Goal: Task Accomplishment & Management: Manage account settings

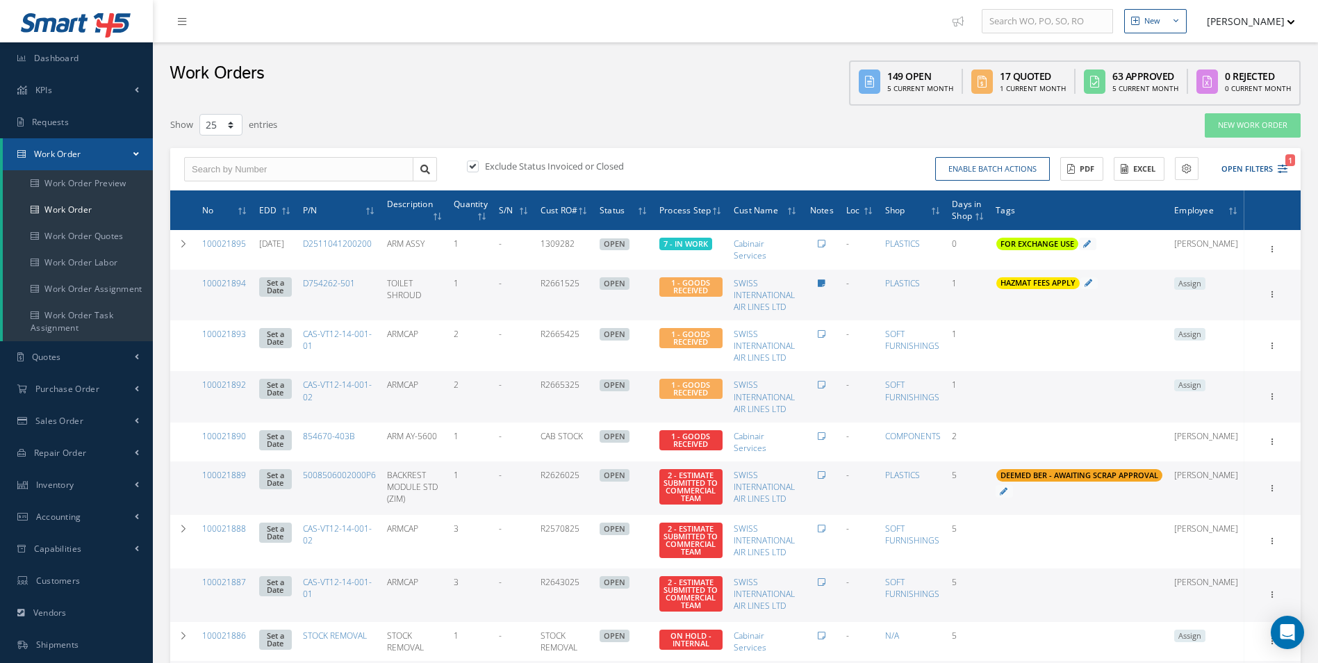
select select "25"
click at [256, 180] on input "text" at bounding box center [298, 169] width 229 height 25
type input "100021895"
click at [209, 201] on div "100021895" at bounding box center [299, 193] width 228 height 25
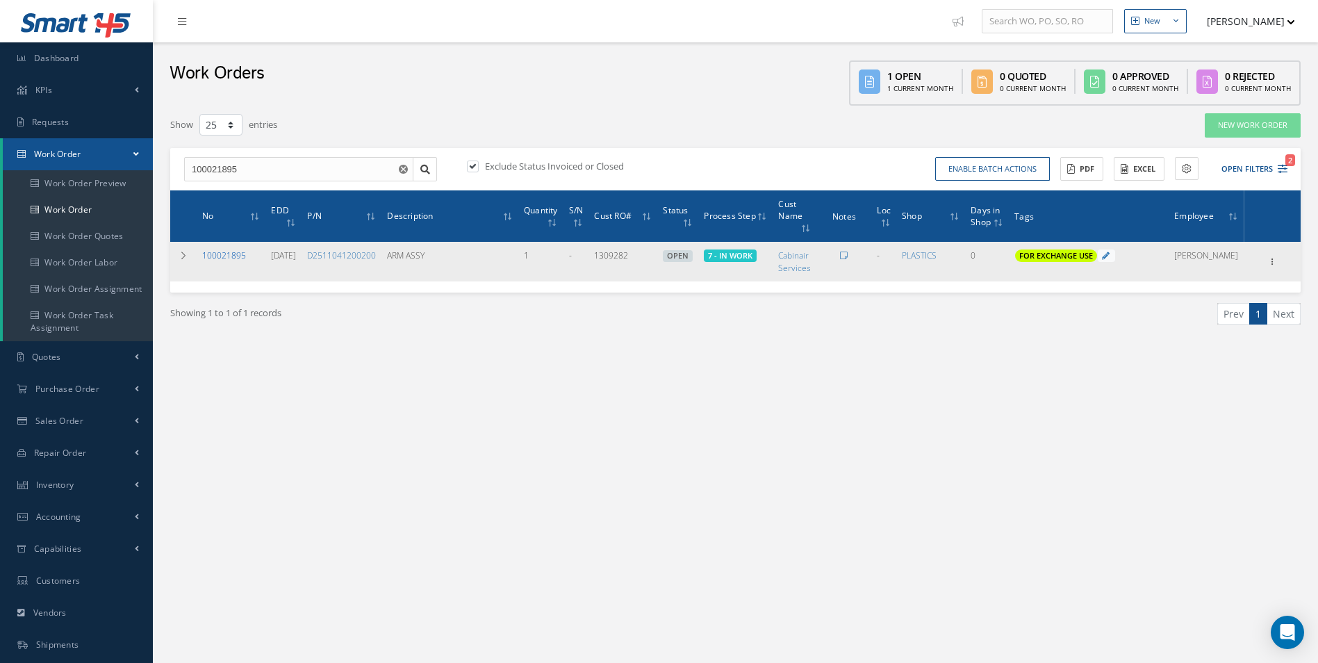
click at [240, 252] on link "100021895" at bounding box center [224, 255] width 44 height 12
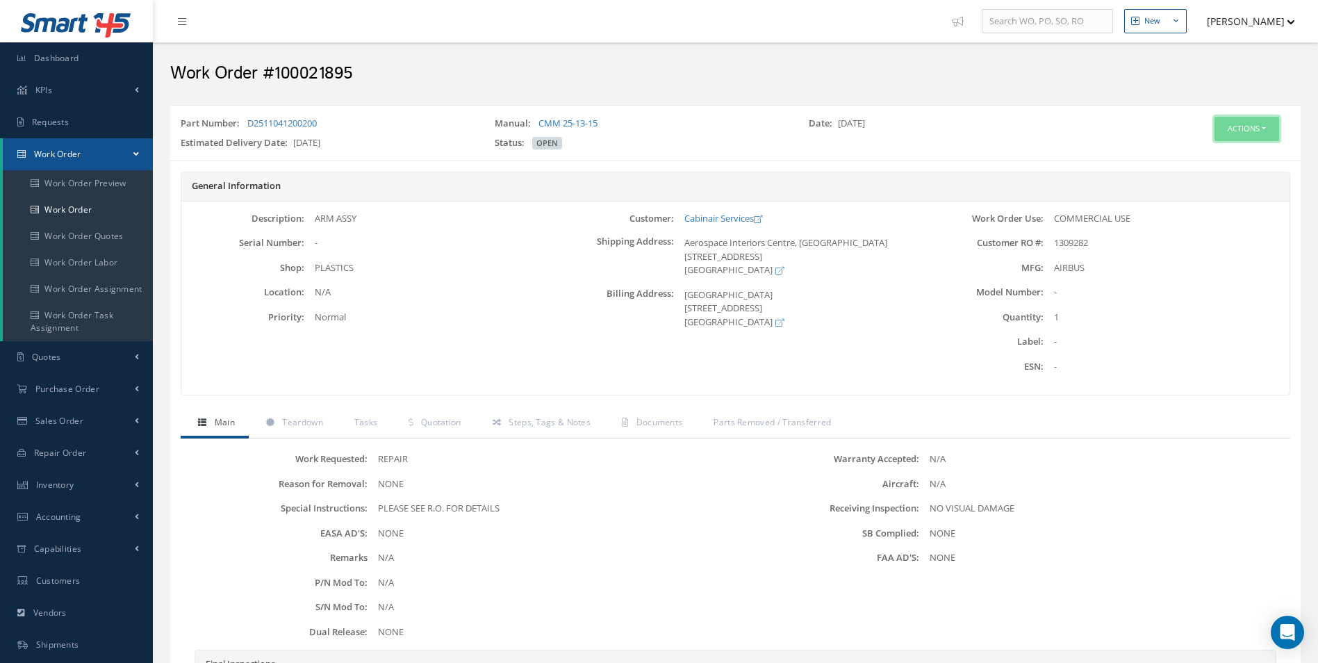
click at [1254, 126] on button "Actions" at bounding box center [1246, 129] width 65 height 24
click at [1204, 156] on link "Edit" at bounding box center [1225, 155] width 111 height 19
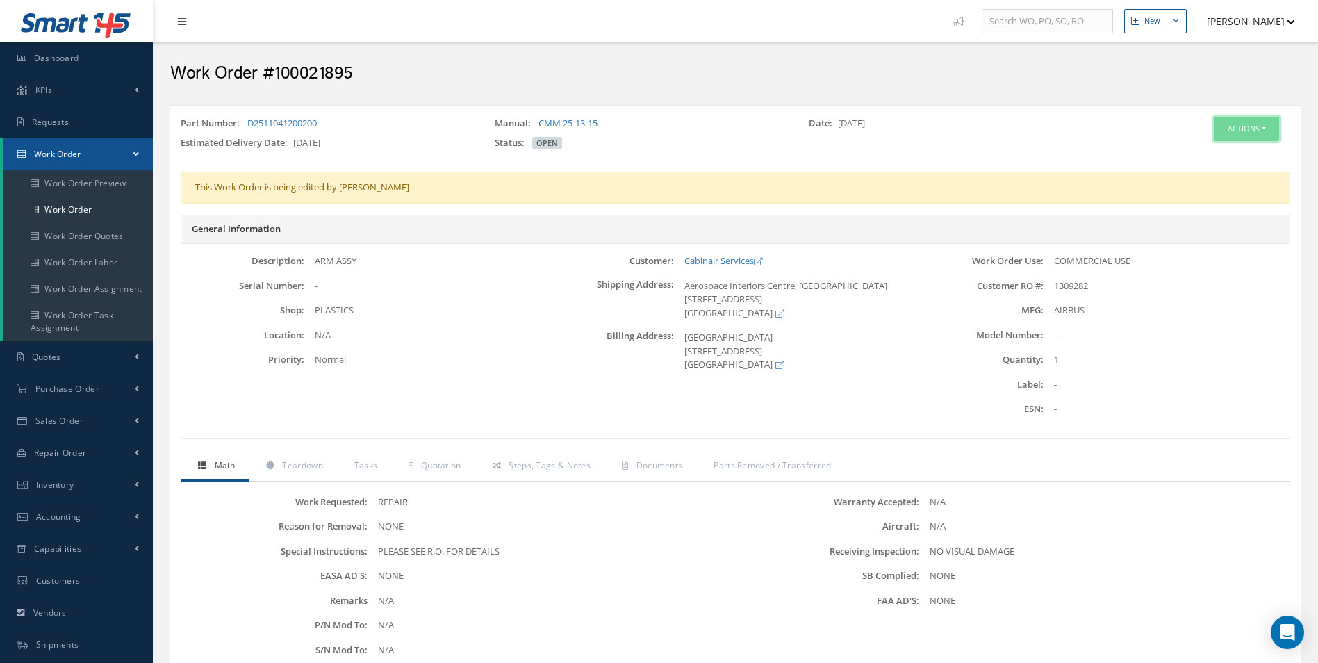
click at [1240, 129] on button "Actions" at bounding box center [1246, 129] width 65 height 24
click at [1209, 151] on link "Edit" at bounding box center [1225, 155] width 111 height 19
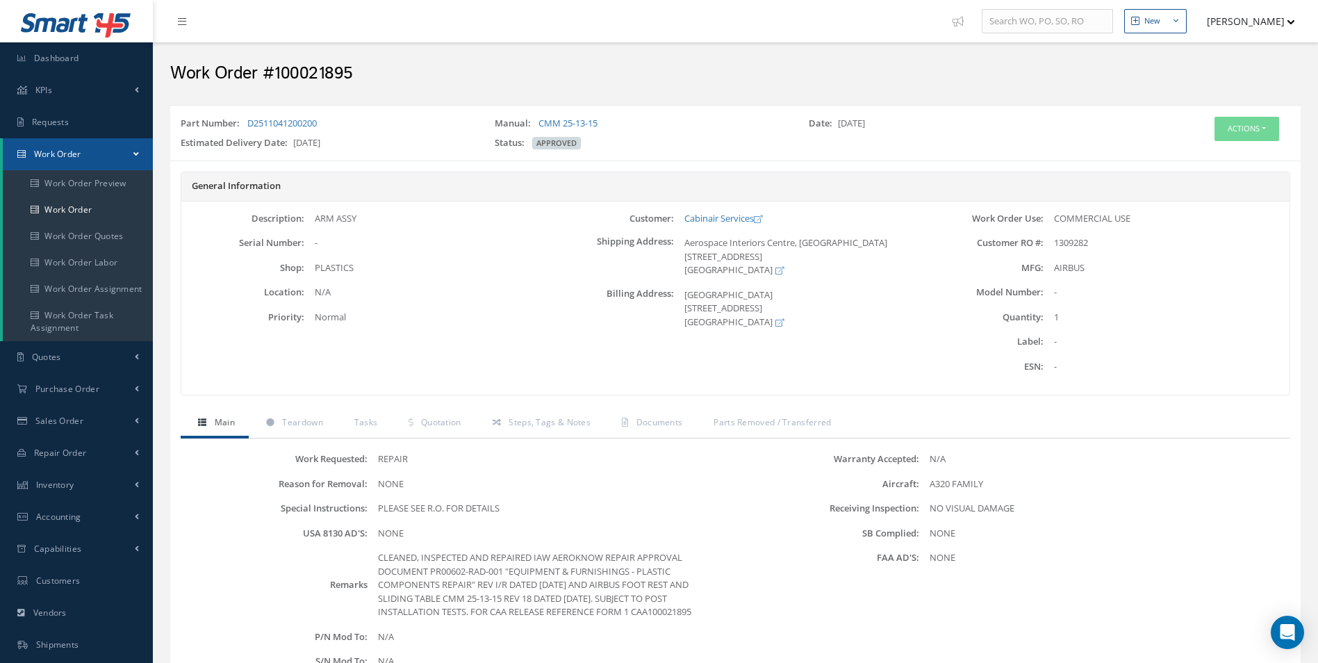
click at [1253, 144] on div "Actions Edit Close Part Issue Send By Email Print-Outs Receiving Inspection Scr…" at bounding box center [1206, 136] width 188 height 38
click at [1250, 139] on button "Actions" at bounding box center [1246, 129] width 65 height 24
click at [1222, 158] on link "Edit" at bounding box center [1225, 155] width 111 height 19
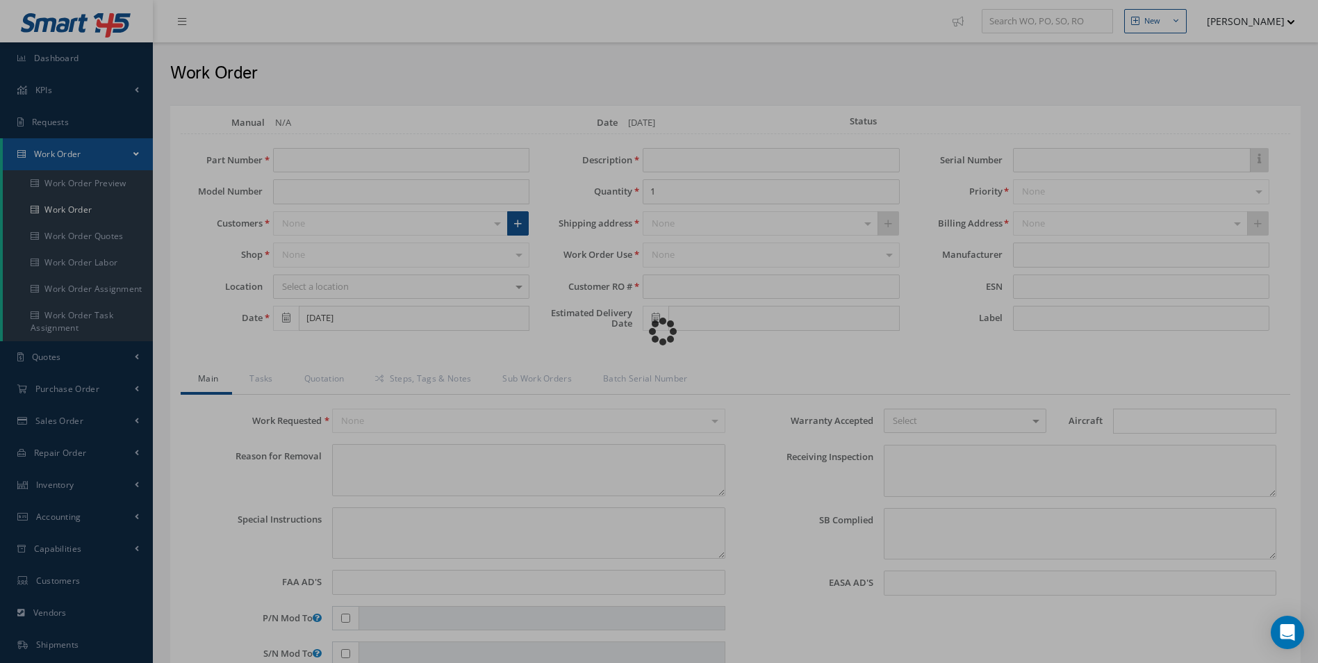
type input "D2511041200200"
type input "ARM ASSY"
type input "1309282"
type input "[DATE]"
type textarea "NONE"
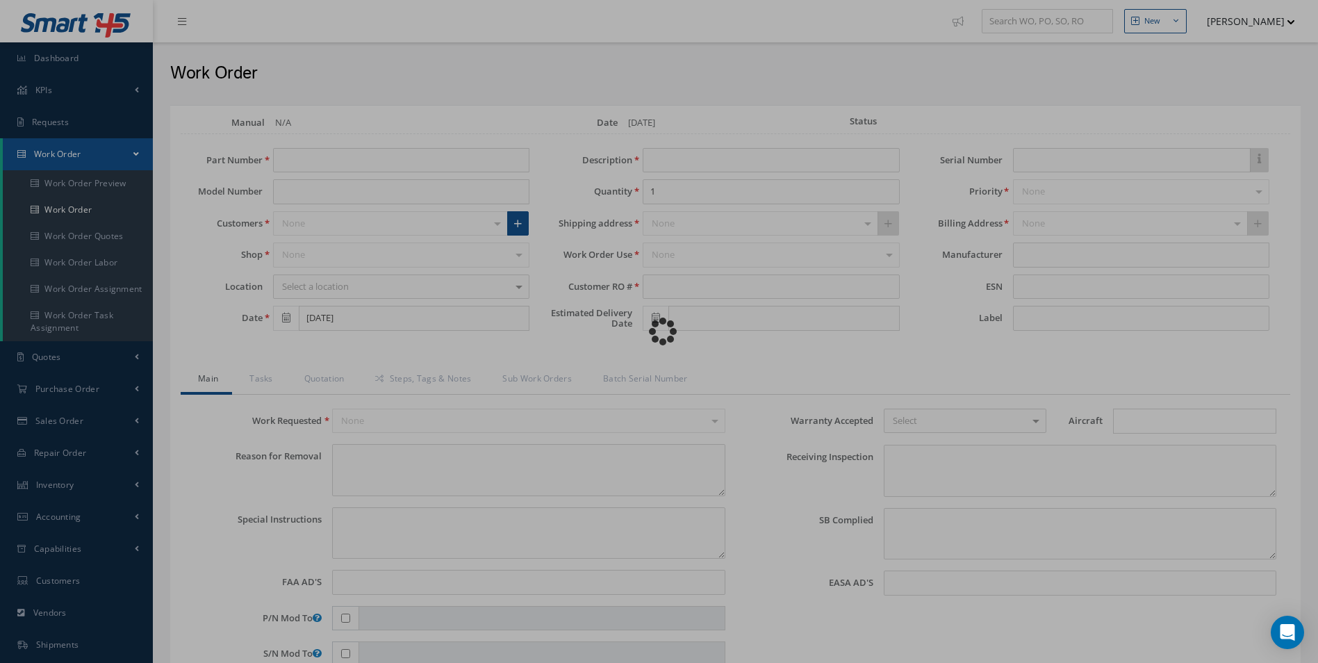
type textarea "PLEASE SEE R.O. FOR DETAILS"
type input "NONE"
type textarea "NO VISUAL DAMAGE"
type textarea "NONE"
type input "NONE"
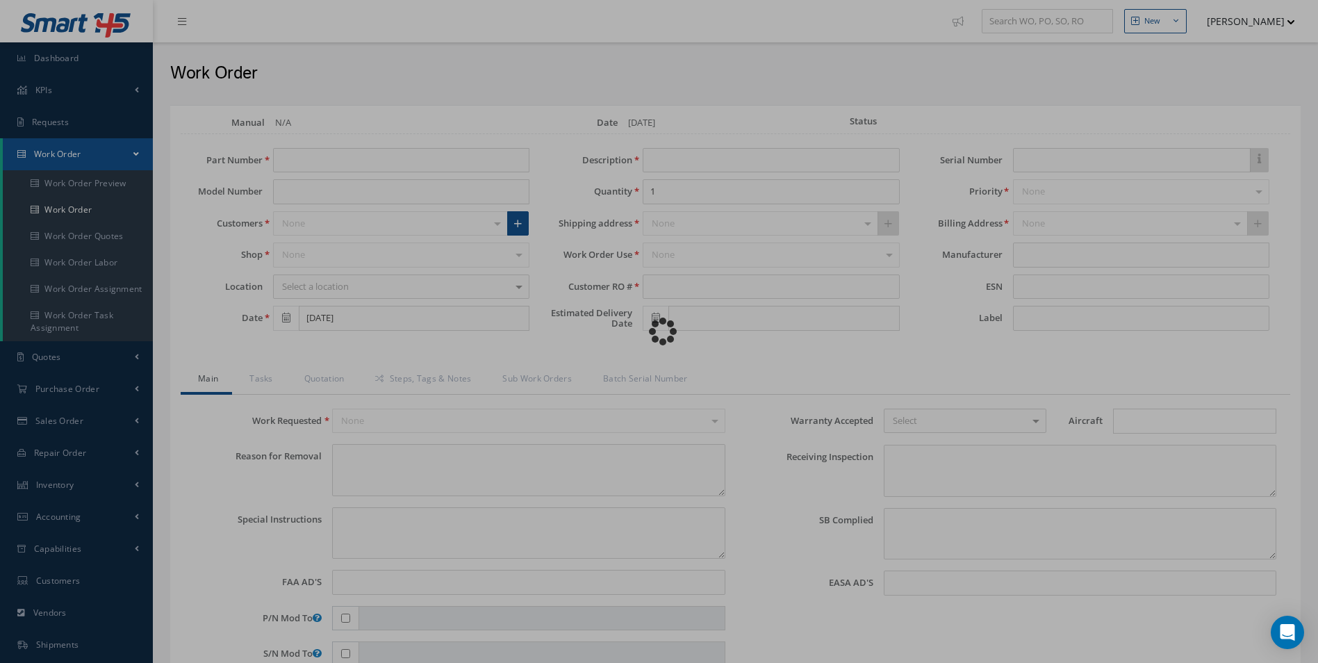
type textarea "CLEANED, INSPECTED AND REPAIRED IAW AEROKNOW REPAIR APPROVAL DOCUMENT PR00602-R…"
type input "[DATE]"
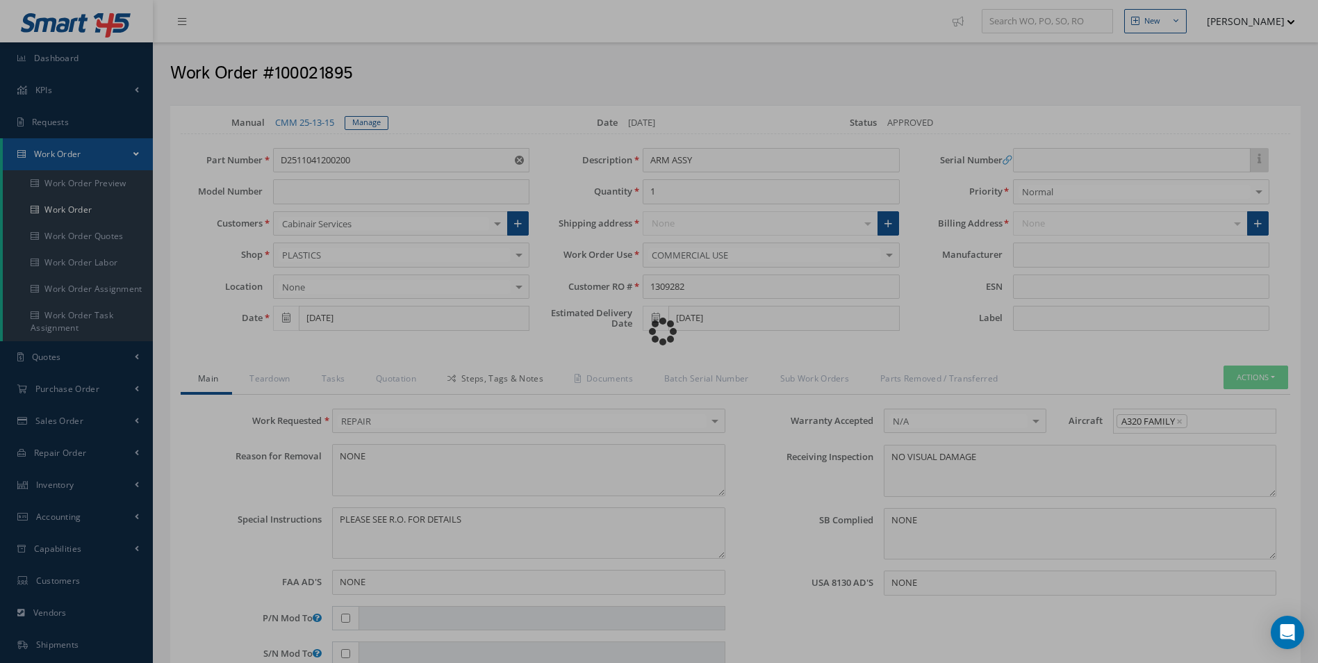
type input "AIRBUS"
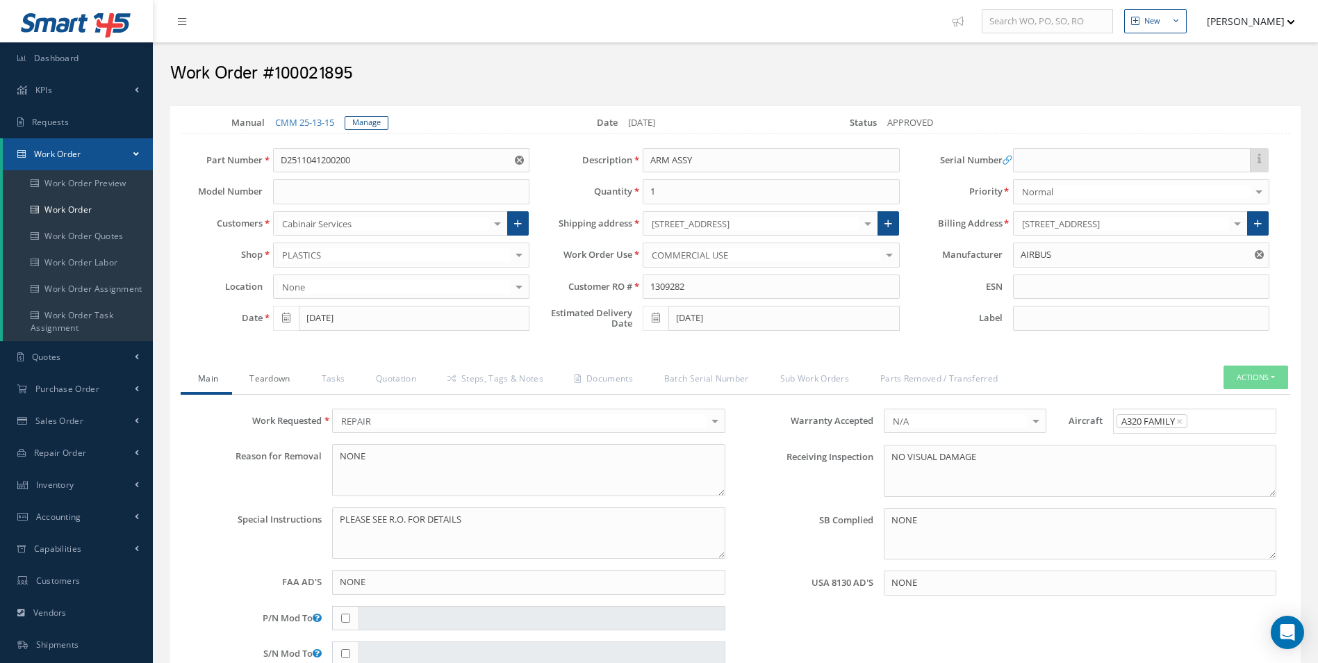
click at [263, 383] on link "Teardown" at bounding box center [268, 379] width 72 height 29
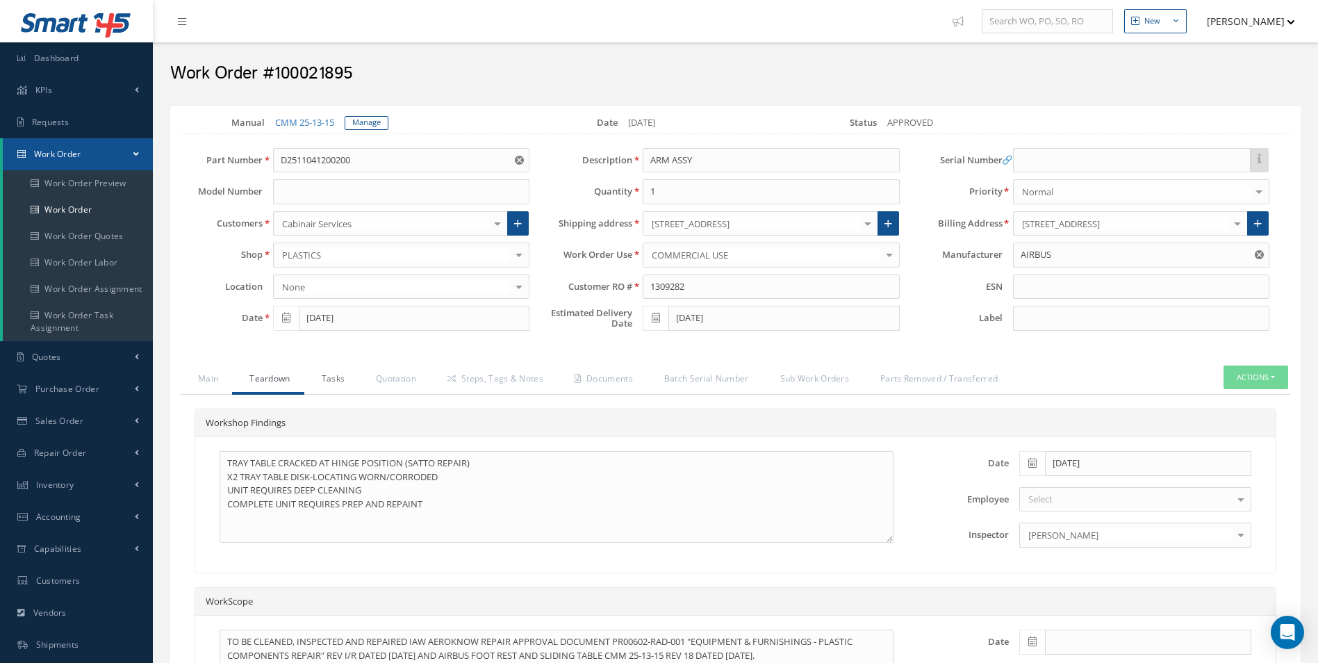
click at [308, 388] on link "Tasks" at bounding box center [331, 379] width 55 height 29
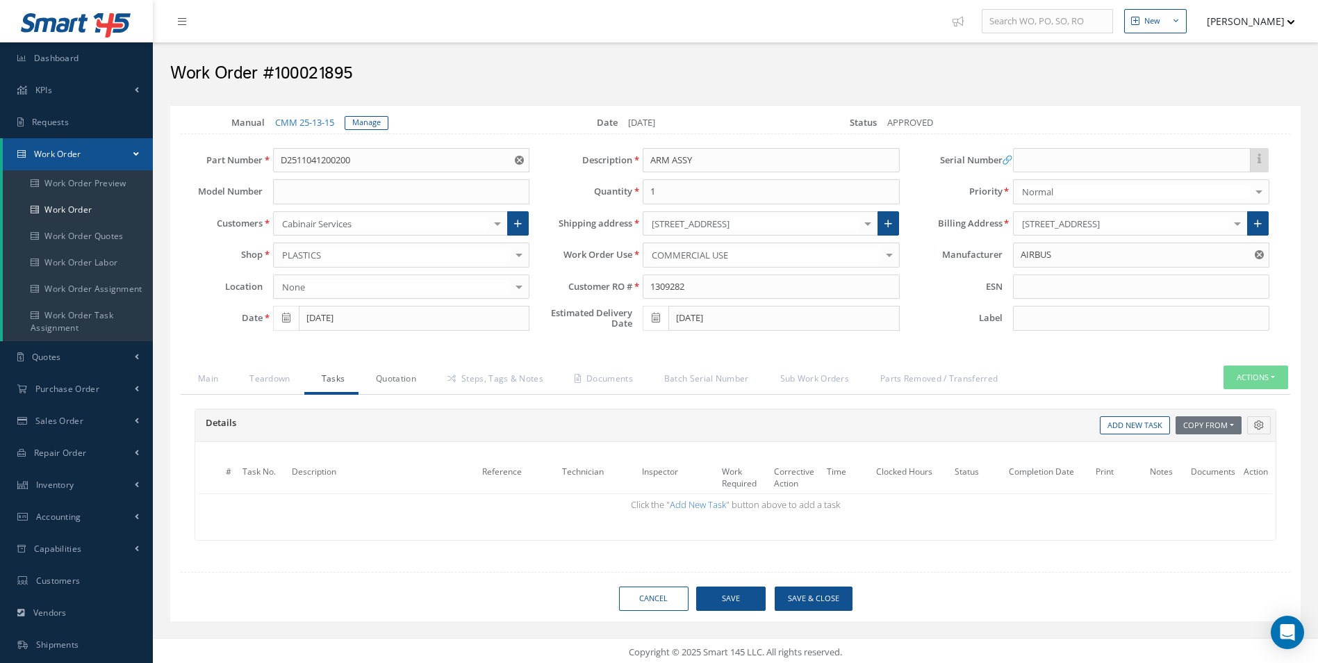
click at [395, 381] on link "Quotation" at bounding box center [394, 379] width 72 height 29
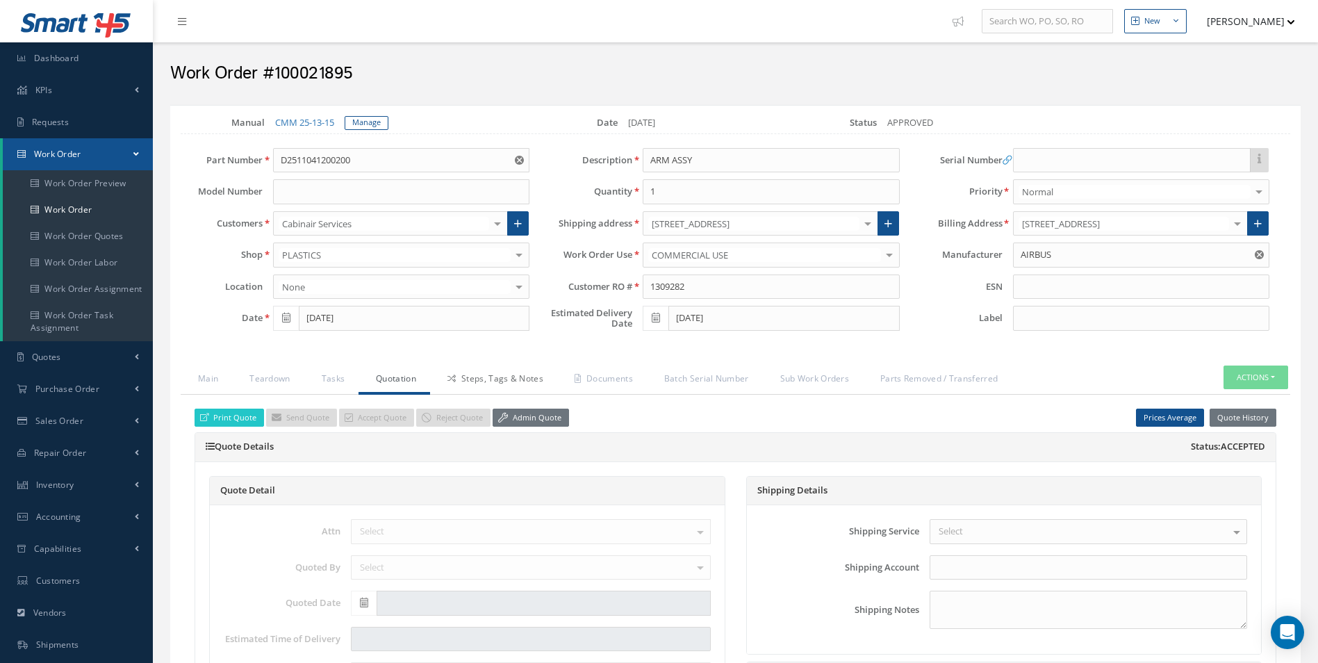
click at [488, 376] on link "Steps, Tags & Notes" at bounding box center [493, 379] width 127 height 29
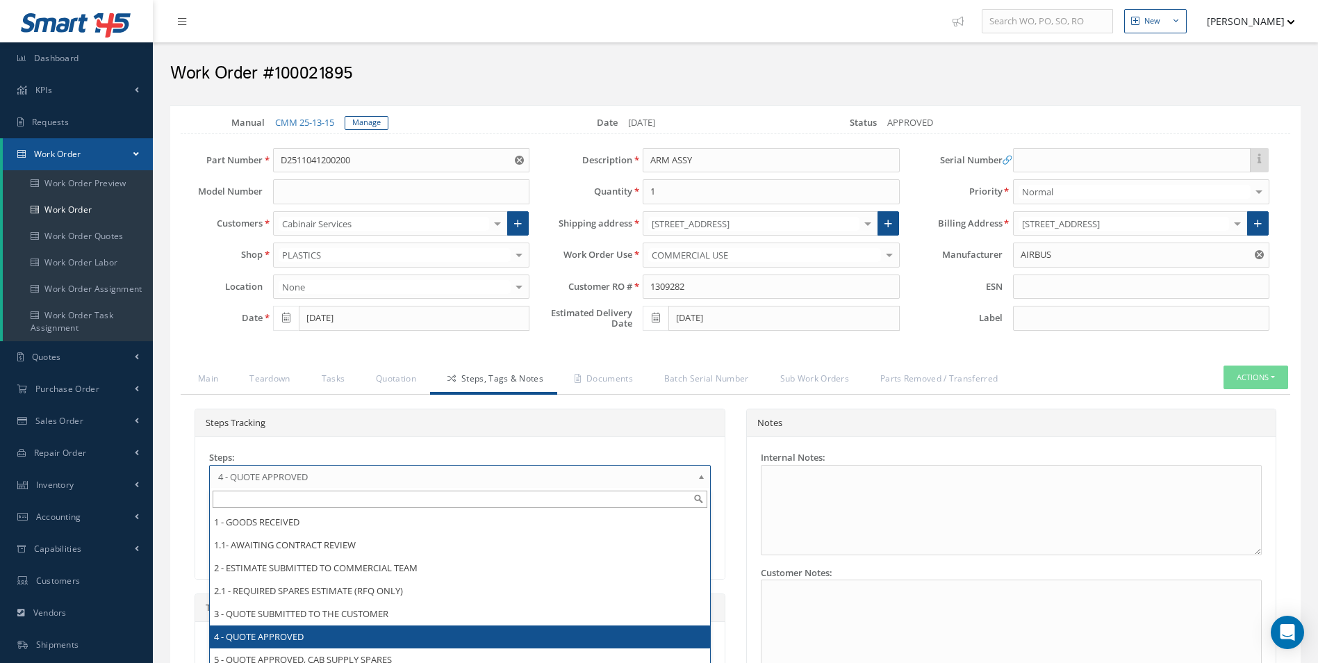
click at [285, 486] on link "4 - QUOTE APPROVED" at bounding box center [459, 477] width 501 height 24
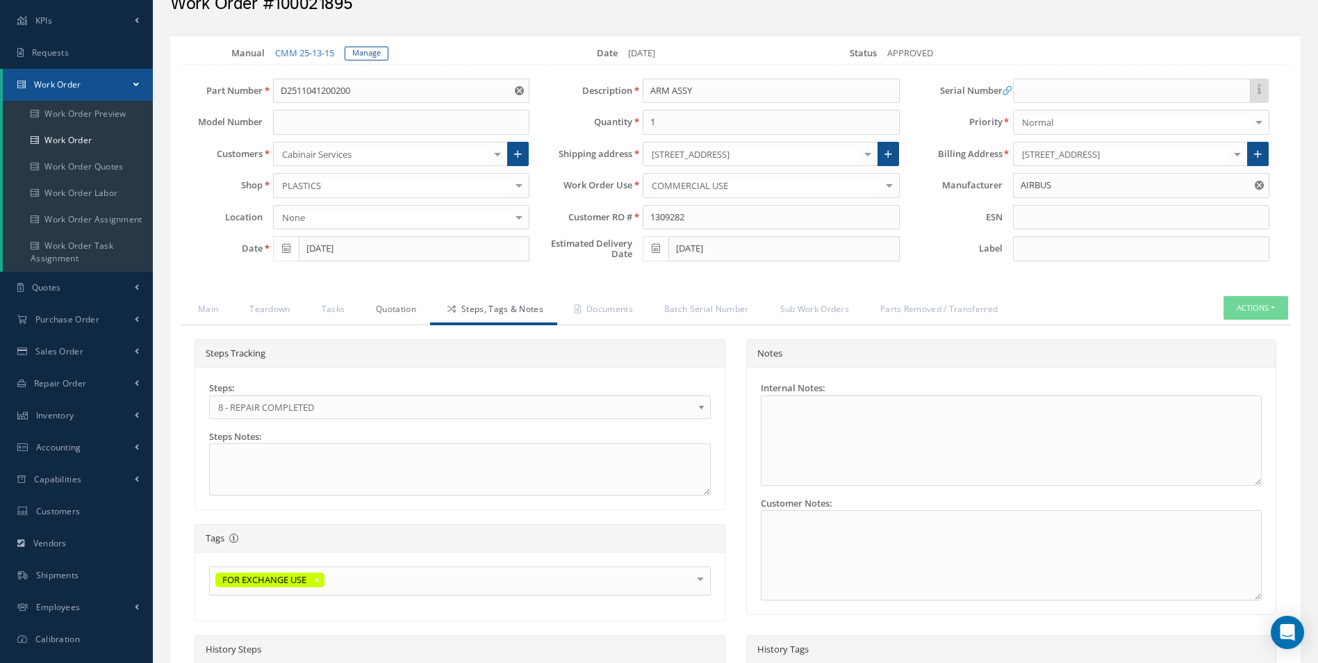
click at [400, 317] on link "Quotation" at bounding box center [394, 310] width 72 height 29
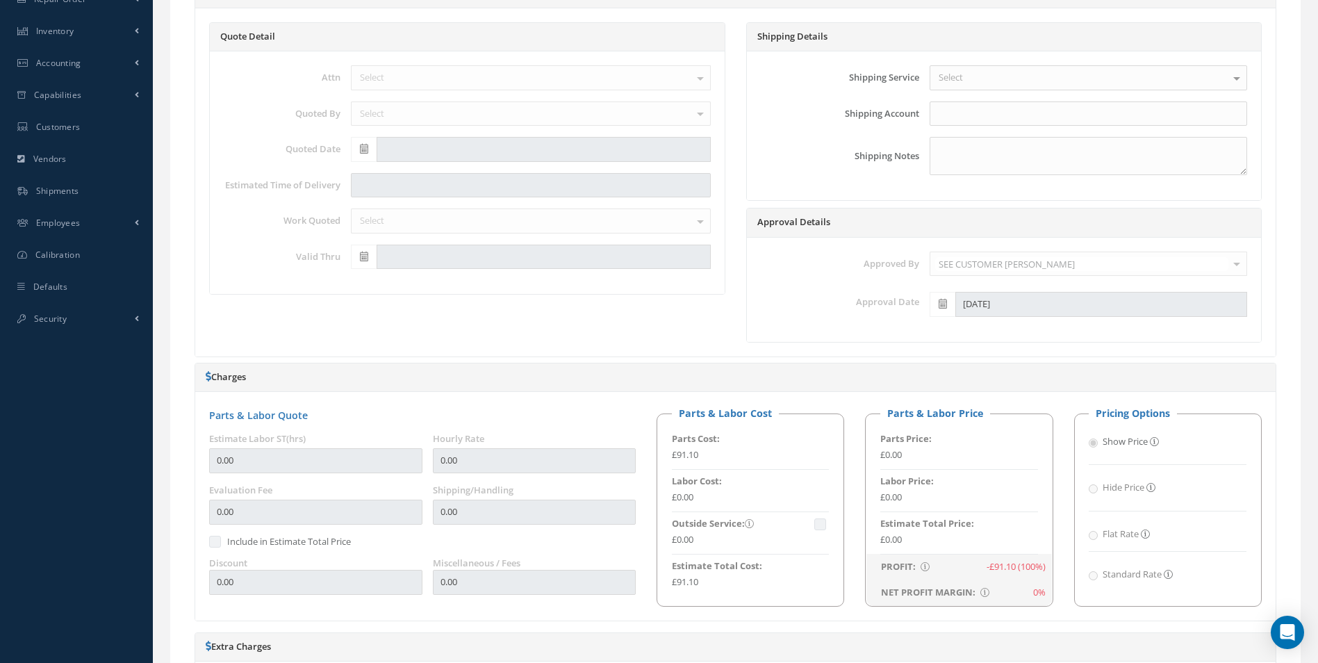
scroll to position [347, 0]
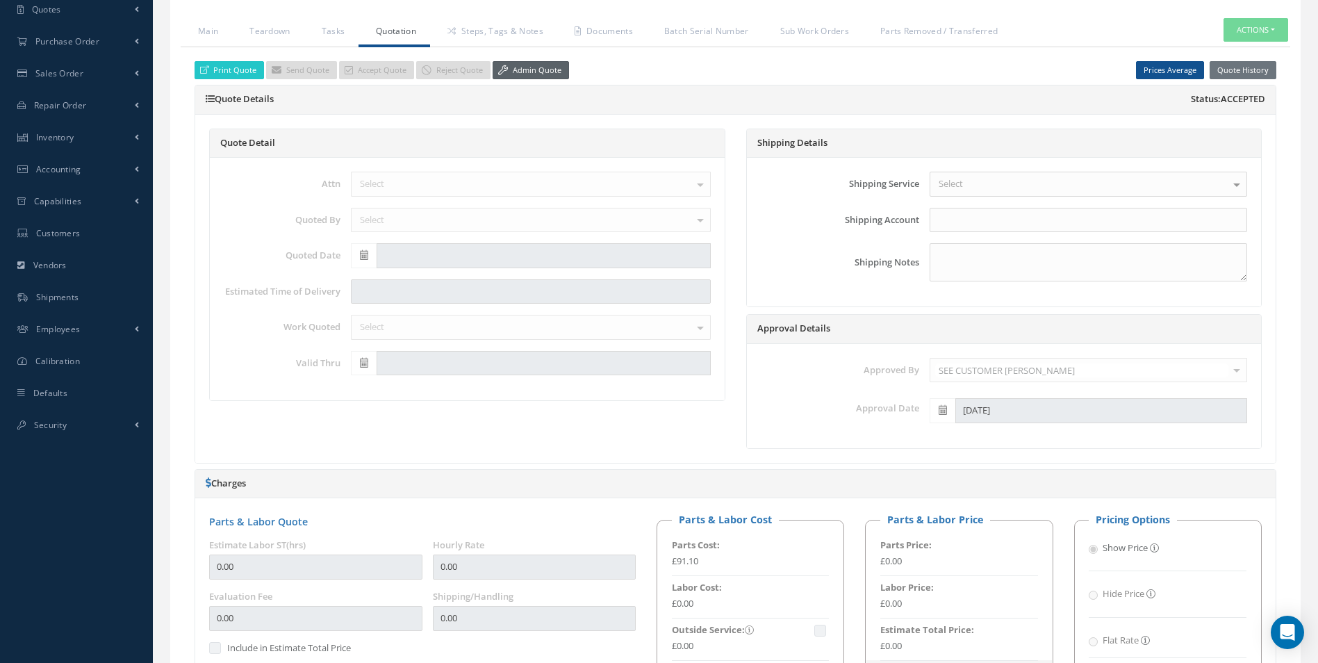
click at [530, 70] on link "Admin Quote" at bounding box center [530, 70] width 76 height 19
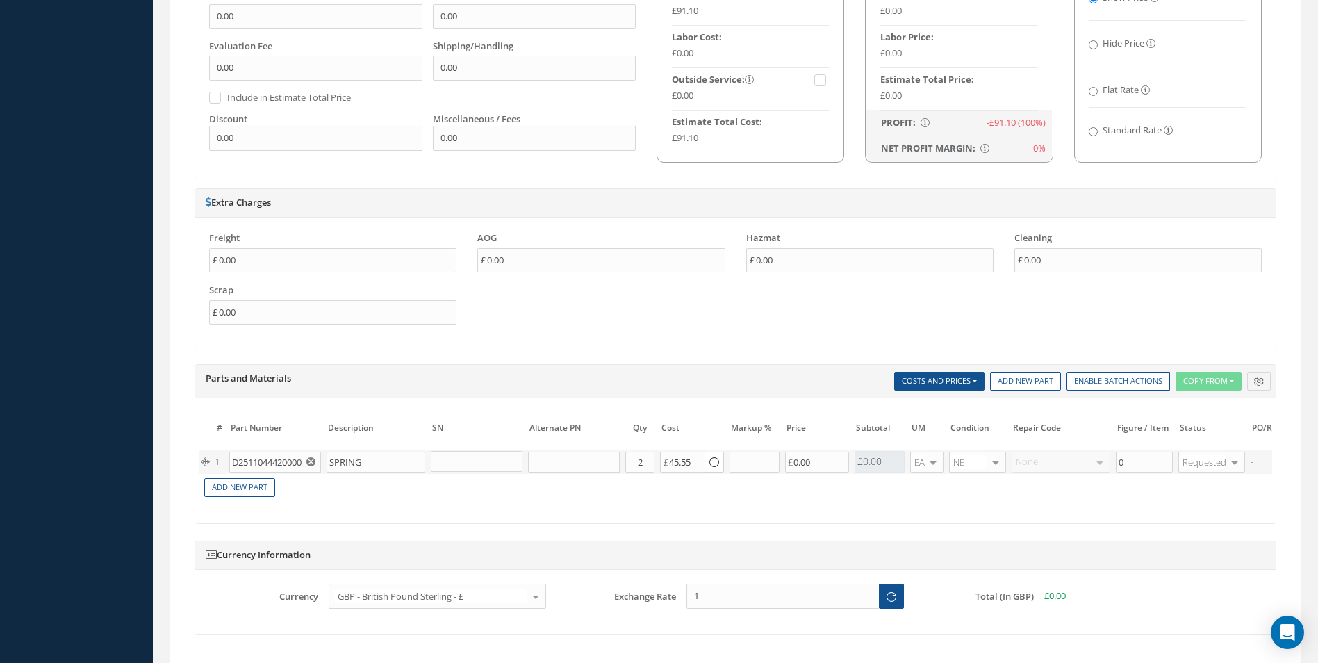
scroll to position [1042, 0]
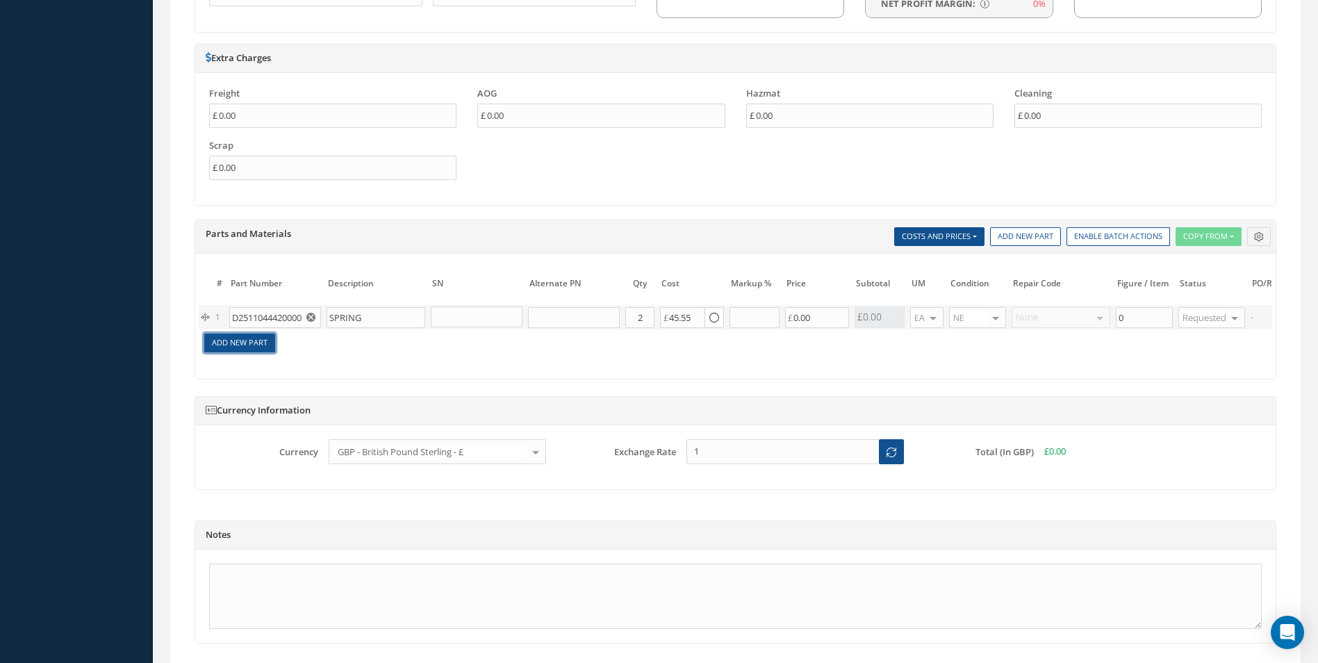
click at [239, 339] on link "Add New Part" at bounding box center [239, 342] width 71 height 19
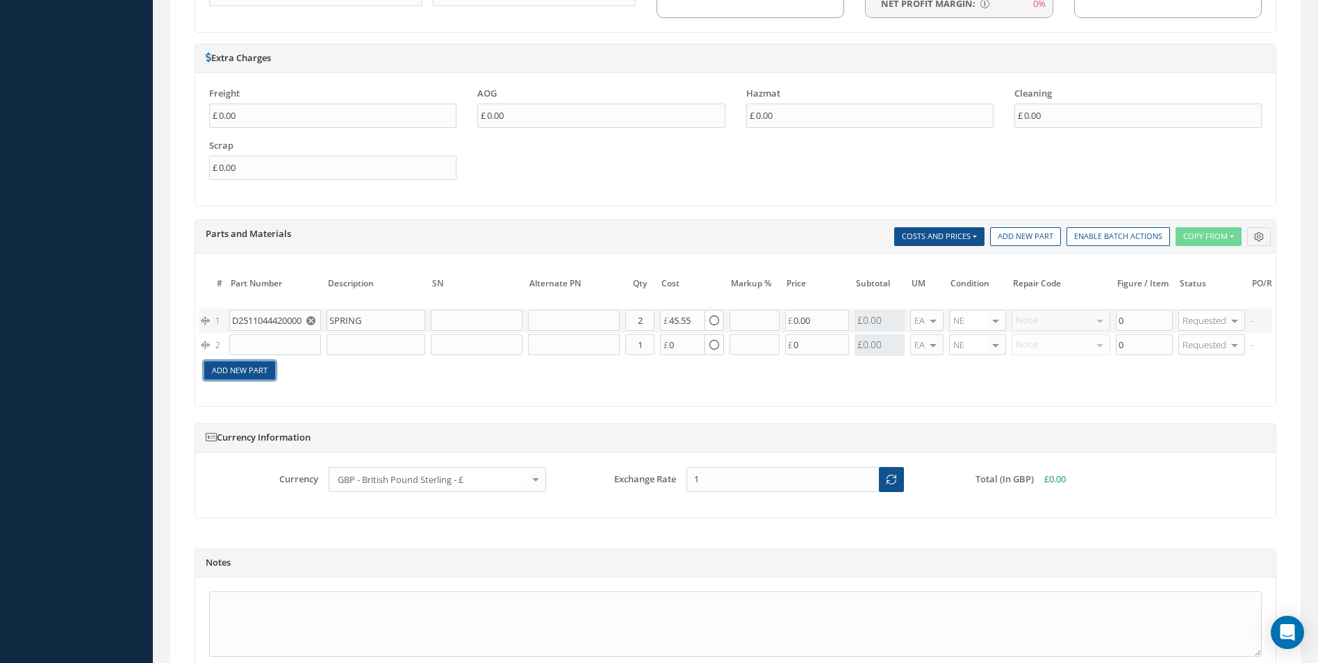
click at [228, 369] on link "Add New Part" at bounding box center [239, 370] width 71 height 19
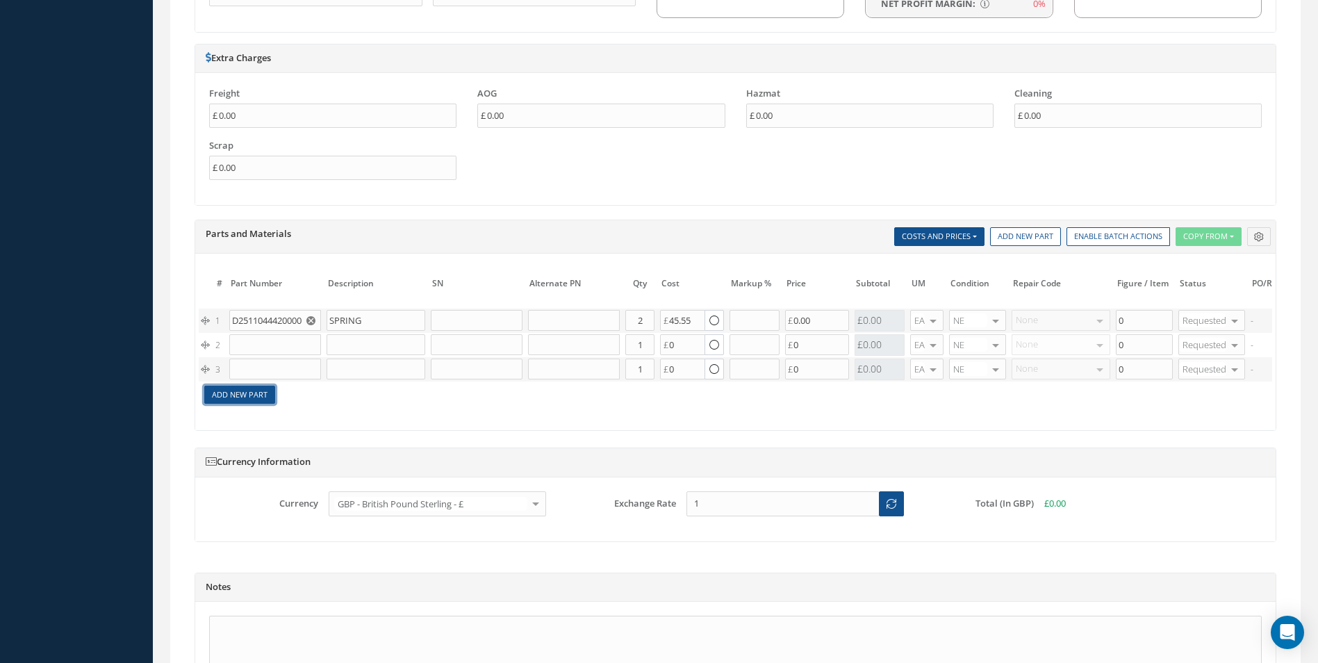
click at [242, 397] on link "Add New Part" at bounding box center [239, 394] width 71 height 19
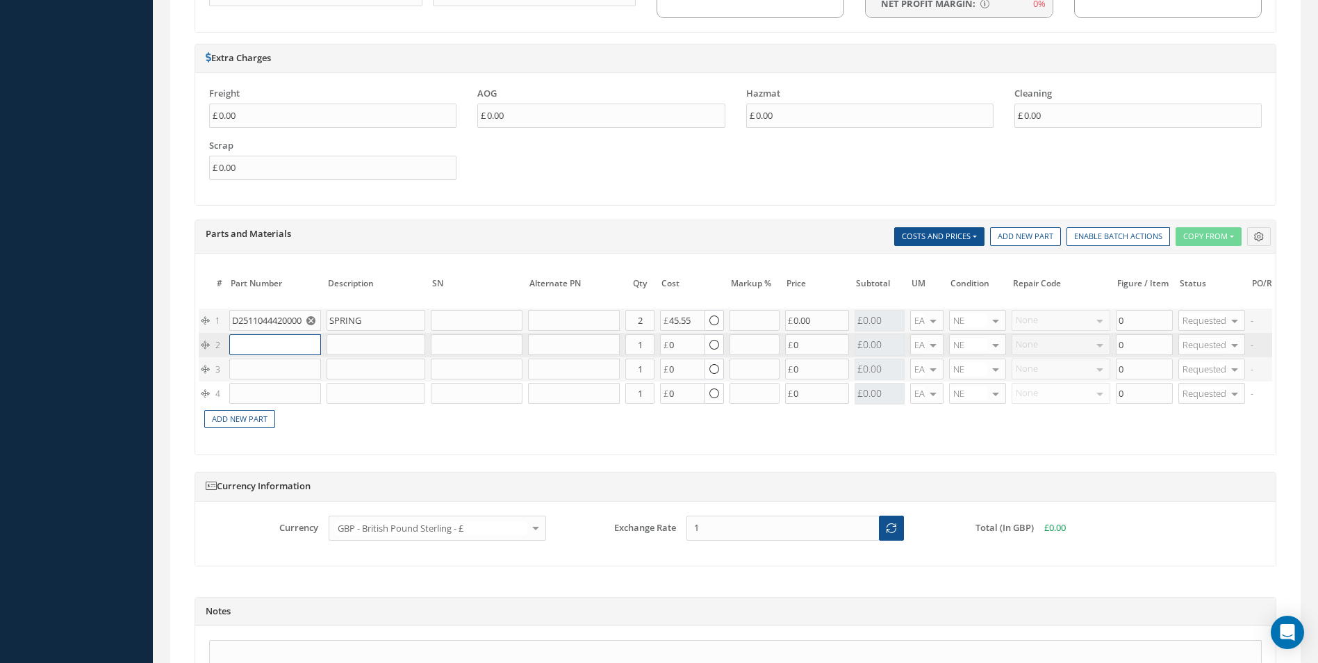
click at [258, 341] on input "text" at bounding box center [275, 344] width 92 height 21
click at [317, 363] on span "SPRING" at bounding box center [325, 366] width 29 height 12
type input "D2511046820000"
type input "SPRING"
click at [270, 370] on input "text" at bounding box center [275, 368] width 92 height 21
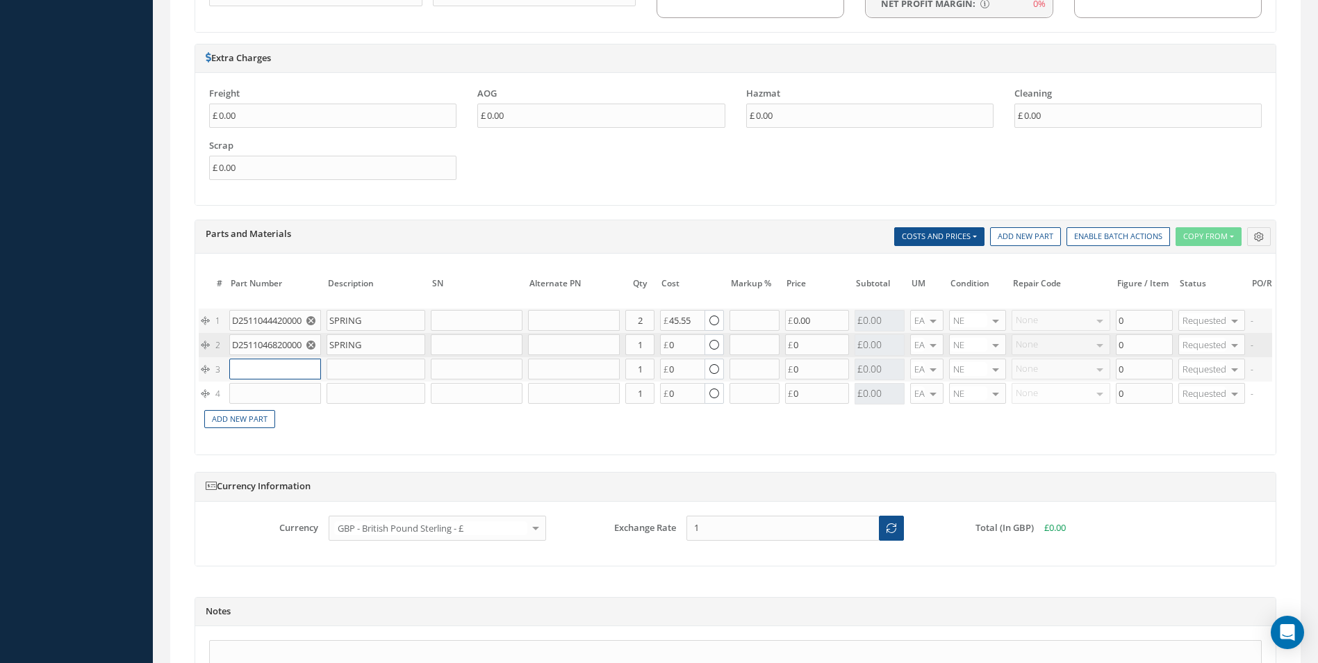
click at [270, 370] on input "text" at bounding box center [275, 368] width 92 height 21
click at [280, 397] on span "D2511047320000" at bounding box center [261, 397] width 49 height 24
type input "D2511047320000"
type input "STOP"
type input "78.10"
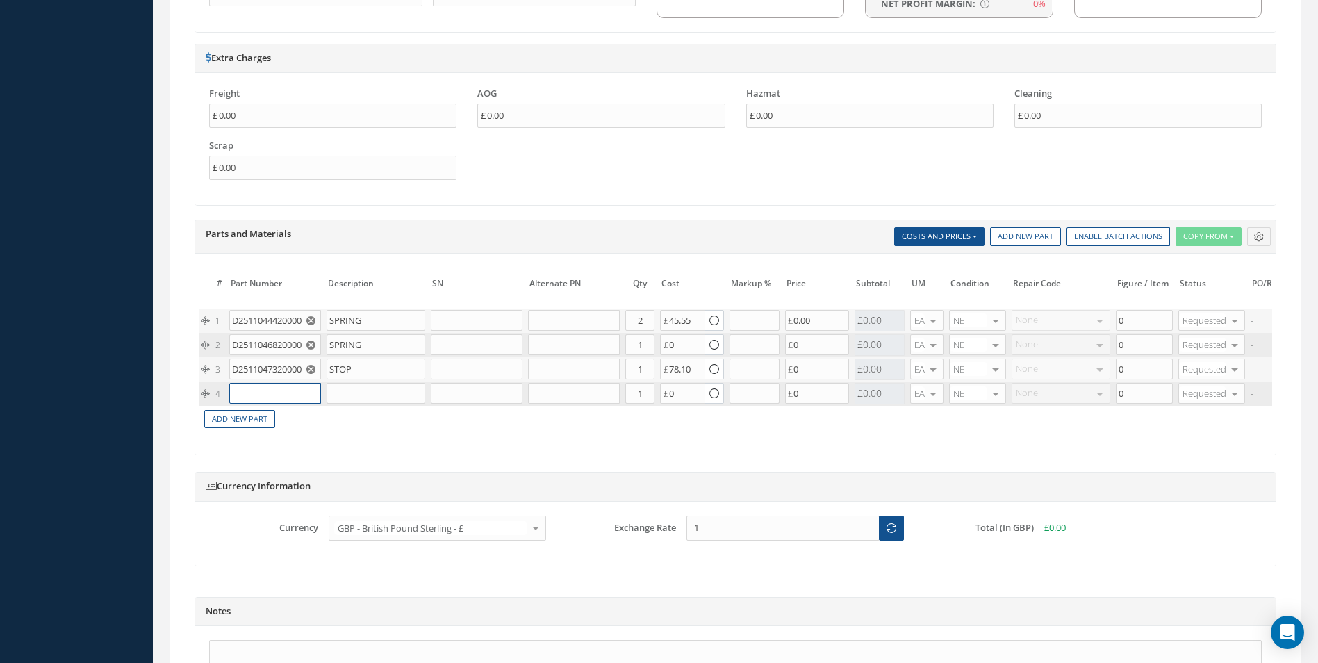
click at [276, 396] on input "text" at bounding box center [275, 393] width 92 height 21
click at [267, 400] on input "text" at bounding box center [275, 393] width 92 height 21
type input "NAS1100-04-6"
click at [293, 418] on div "NAS1100-04-6" at bounding box center [269, 421] width 65 height 24
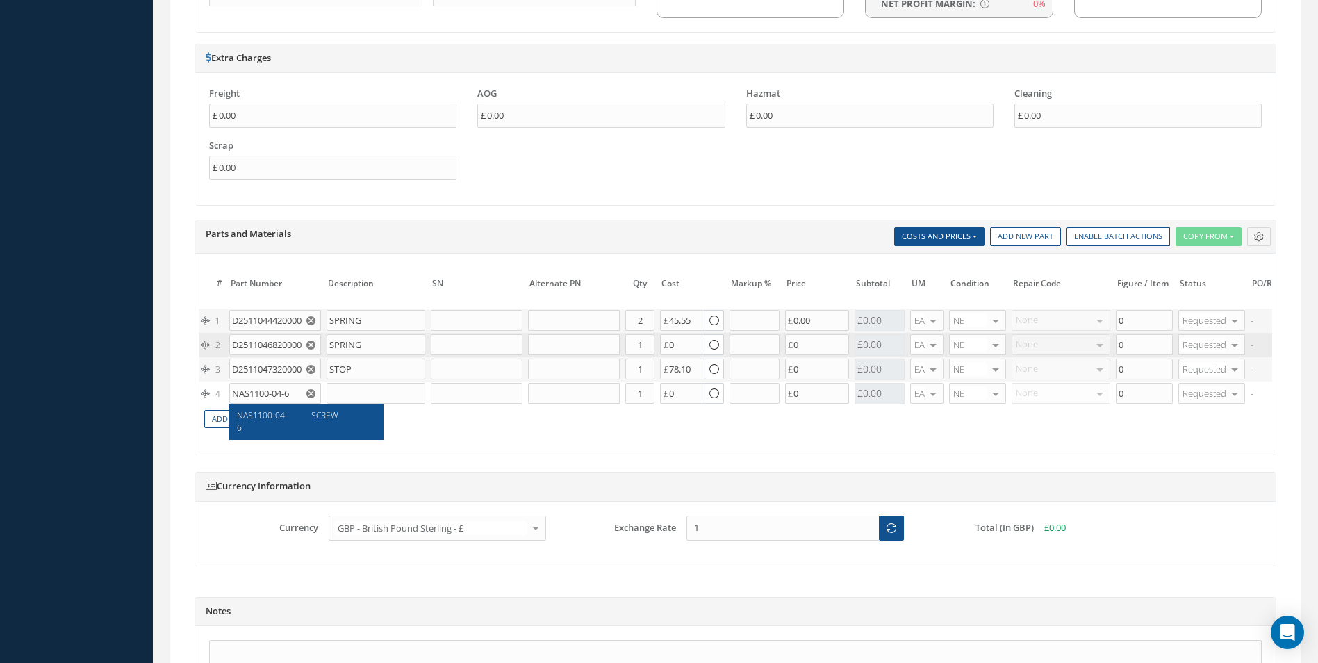
type input "SCREW"
type input "0.18"
click at [260, 419] on link "Add New Part" at bounding box center [239, 419] width 71 height 19
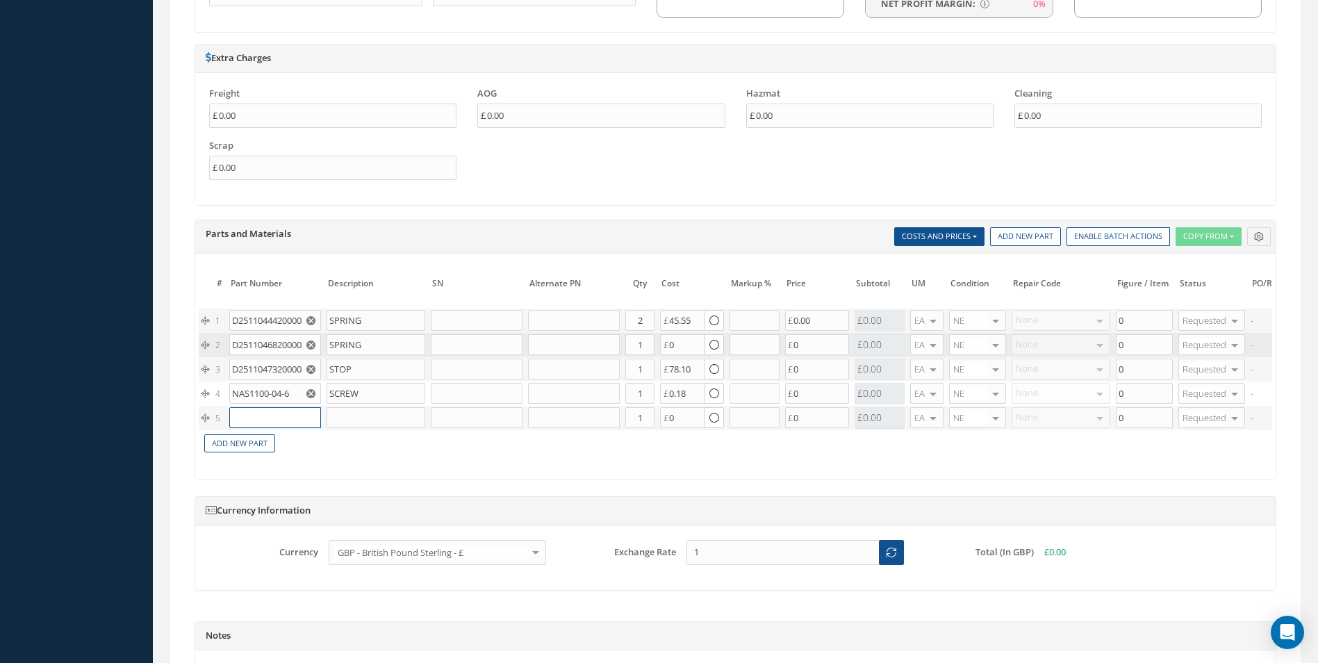
click at [281, 410] on input "text" at bounding box center [275, 417] width 92 height 21
type input "N"
click at [270, 417] on input "NSA5319-15" at bounding box center [275, 417] width 92 height 21
click at [284, 417] on input "NSA5310-15" at bounding box center [275, 417] width 92 height 21
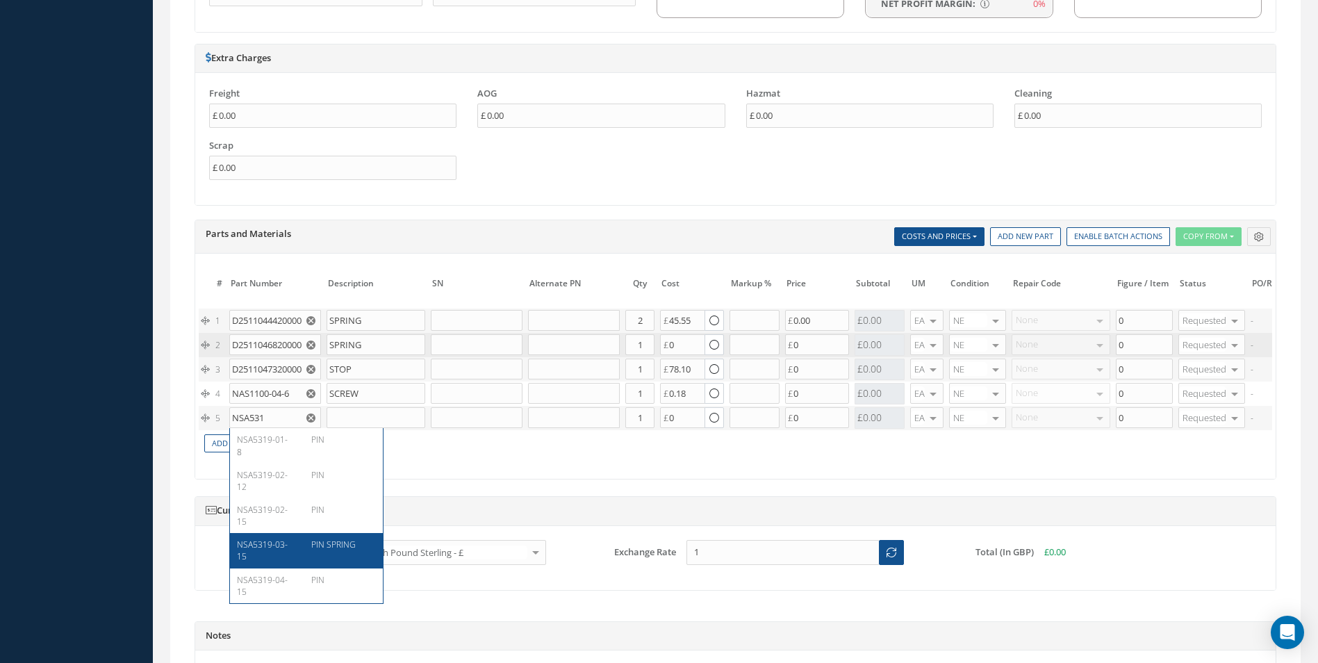
click at [280, 553] on div "NSA5319-03-15" at bounding box center [269, 550] width 65 height 24
type input "NSA5319-03-15"
type input "PIN SPRING"
type input "1.86"
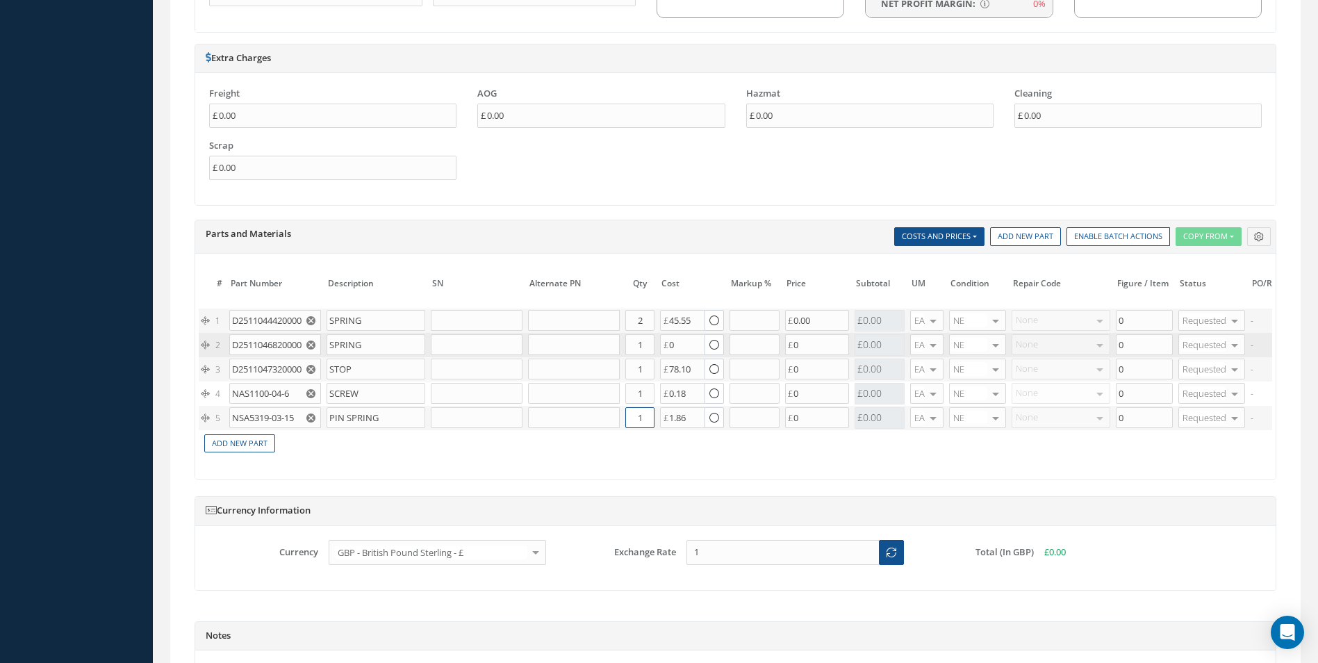
drag, startPoint x: 642, startPoint y: 415, endPoint x: 626, endPoint y: 417, distance: 16.8
click at [629, 416] on input "1" at bounding box center [639, 417] width 29 height 21
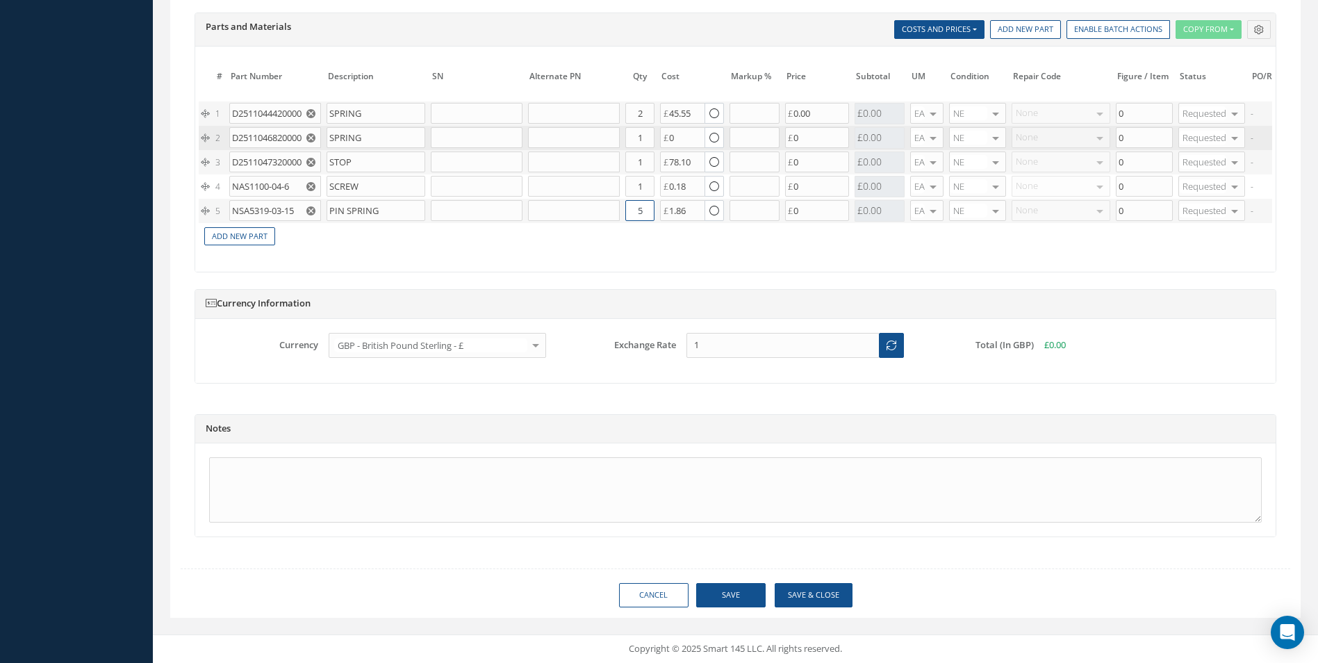
type input "5"
click at [713, 599] on button "Save" at bounding box center [730, 595] width 69 height 24
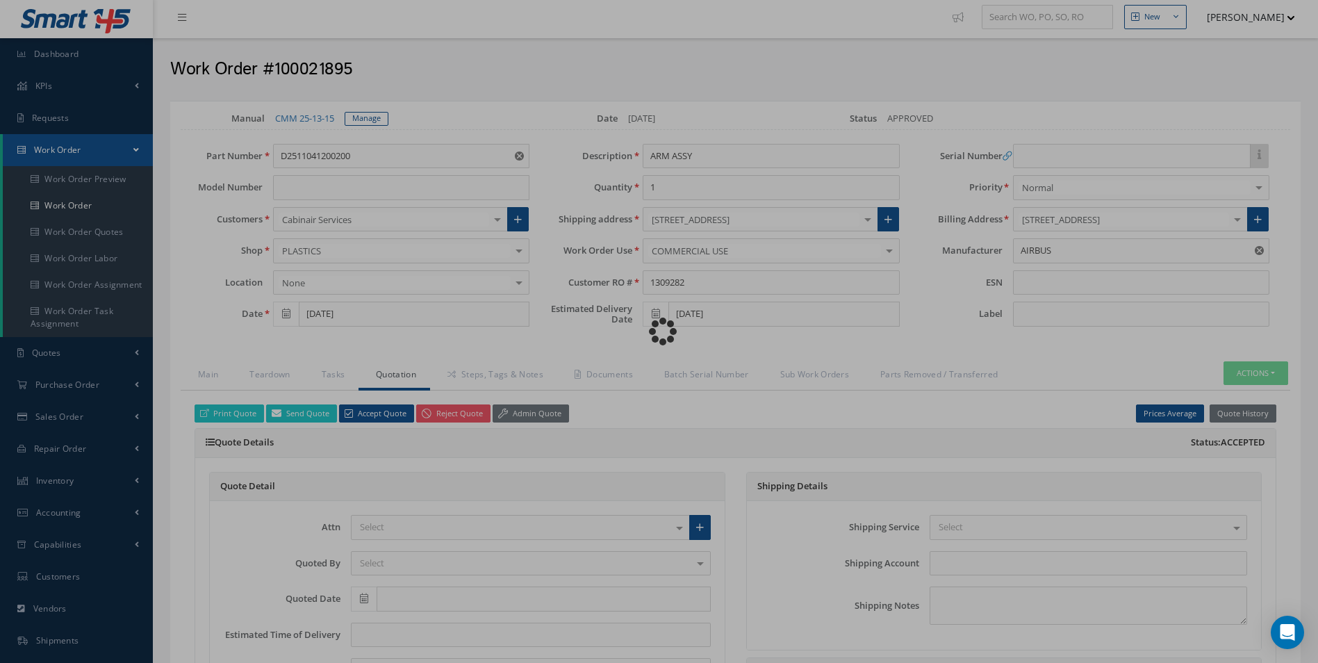
scroll to position [0, 0]
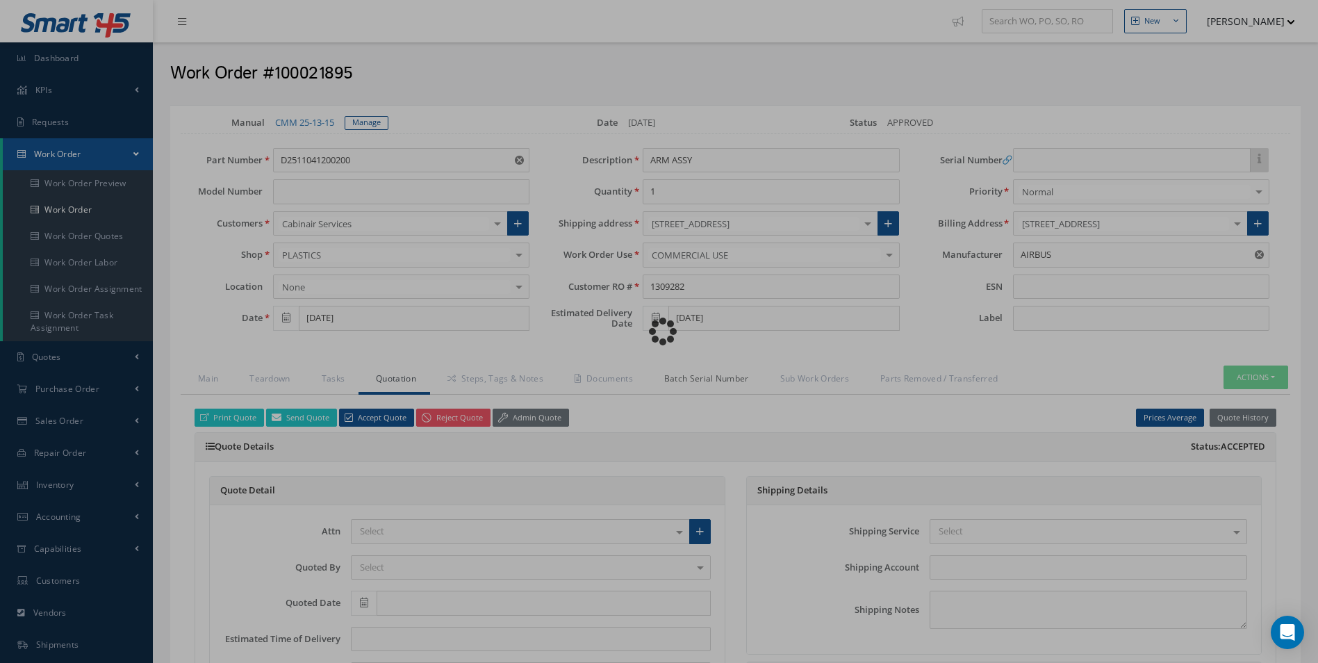
checkbox input "true"
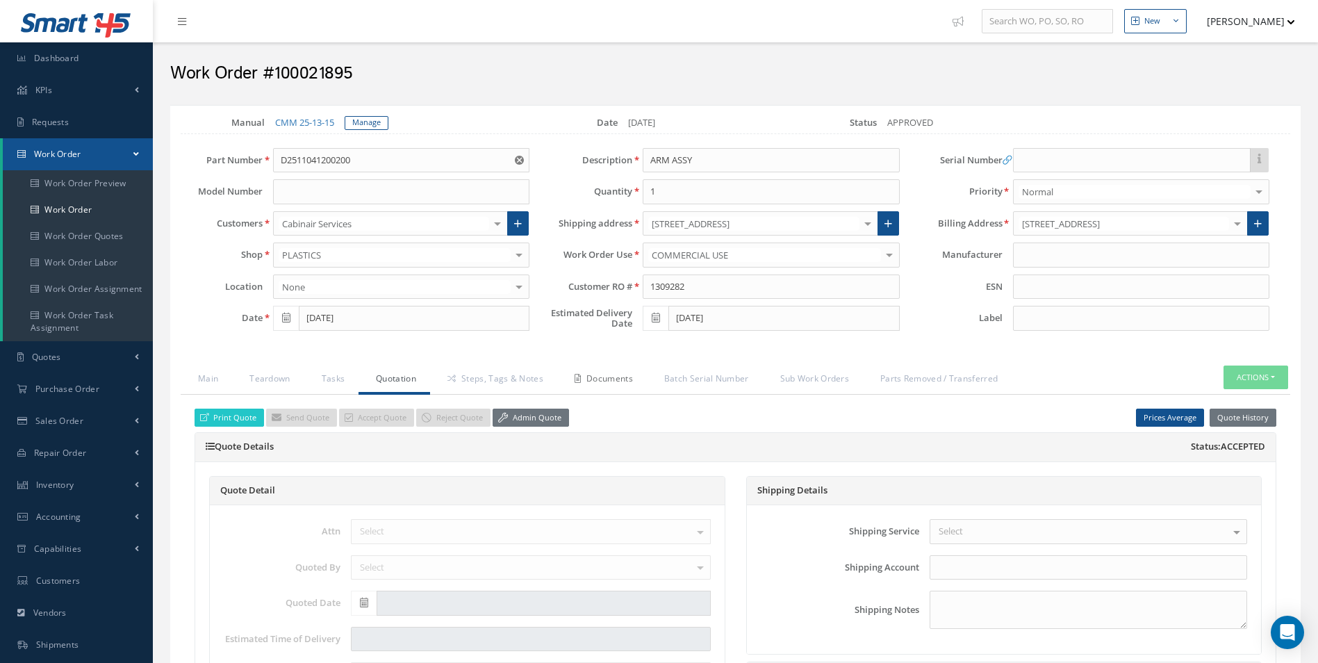
type input "AIRBUS"
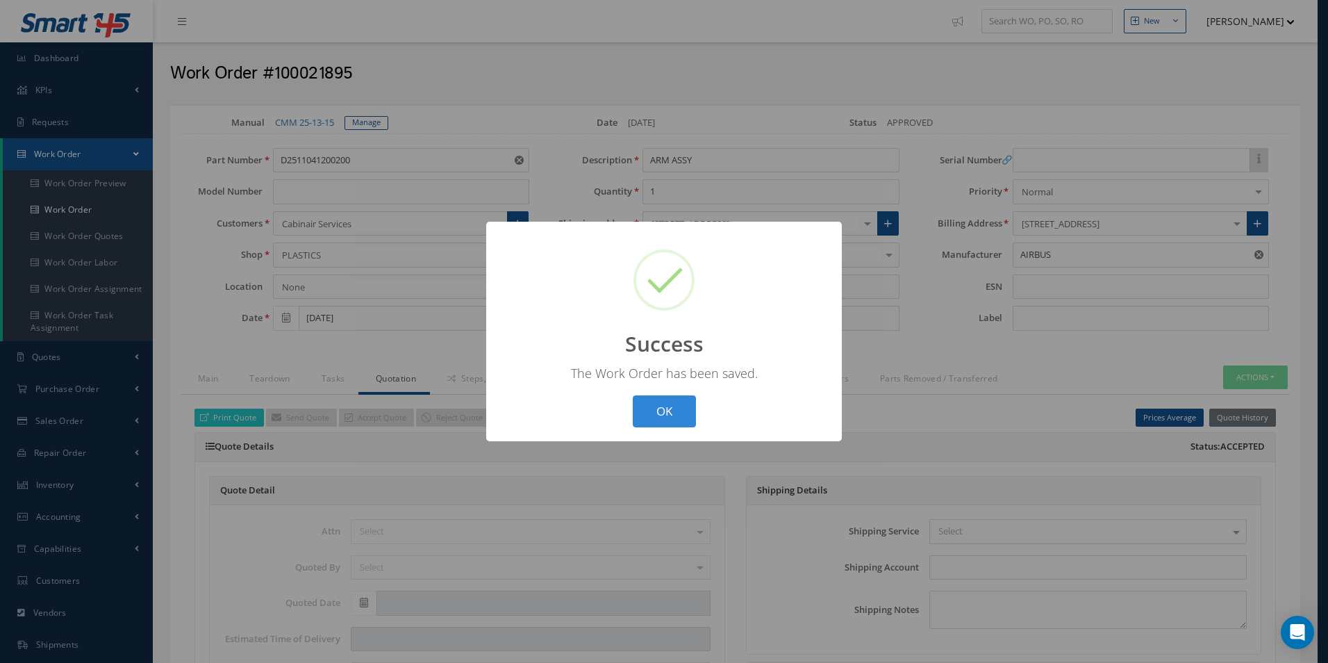
drag, startPoint x: 573, startPoint y: 377, endPoint x: 536, endPoint y: 383, distance: 37.3
click at [495, 376] on div "? ! i Success × The Work Order has been saved. OK Cancel" at bounding box center [664, 332] width 356 height 220
click at [677, 413] on button "OK" at bounding box center [664, 411] width 63 height 33
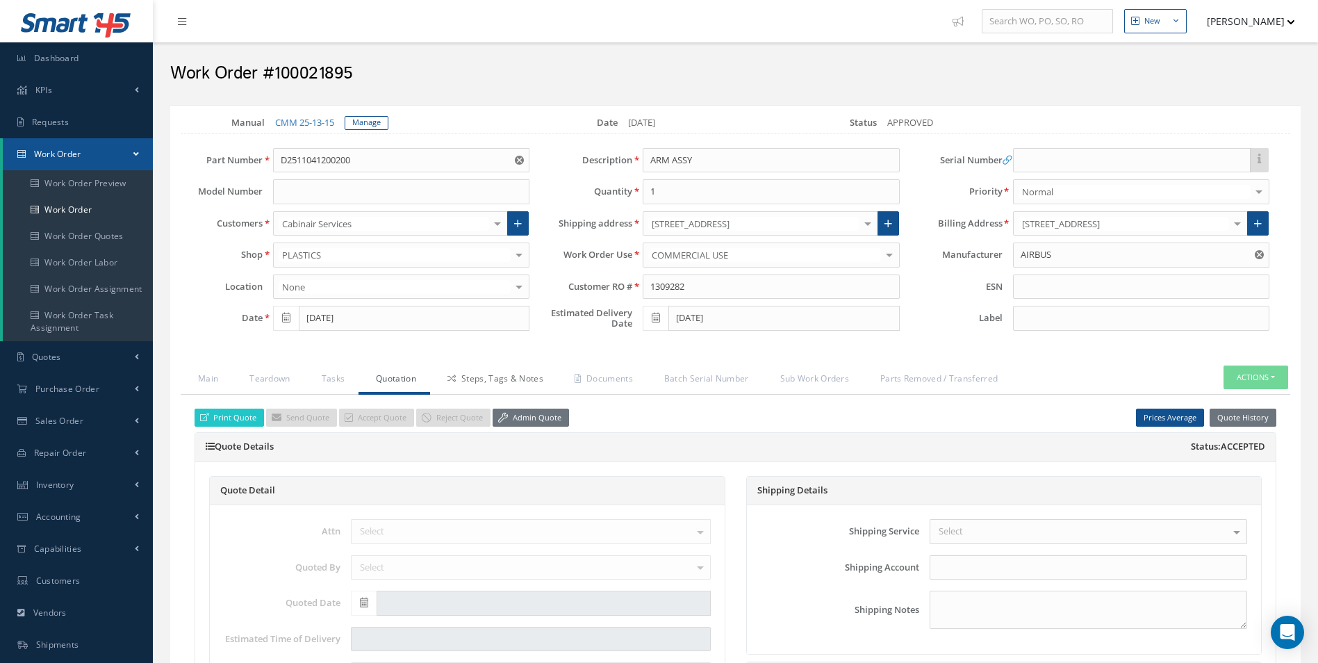
click at [478, 380] on link "Steps, Tags & Notes" at bounding box center [493, 379] width 127 height 29
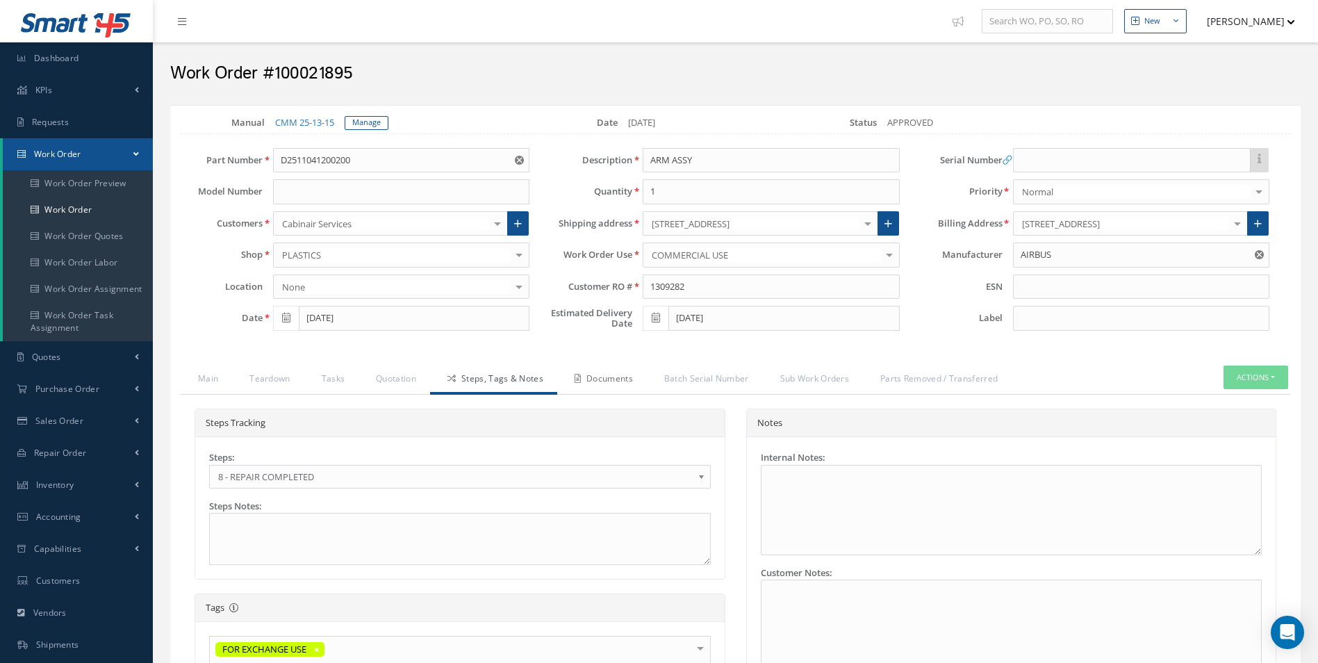
click at [604, 367] on link "Documents" at bounding box center [602, 379] width 90 height 29
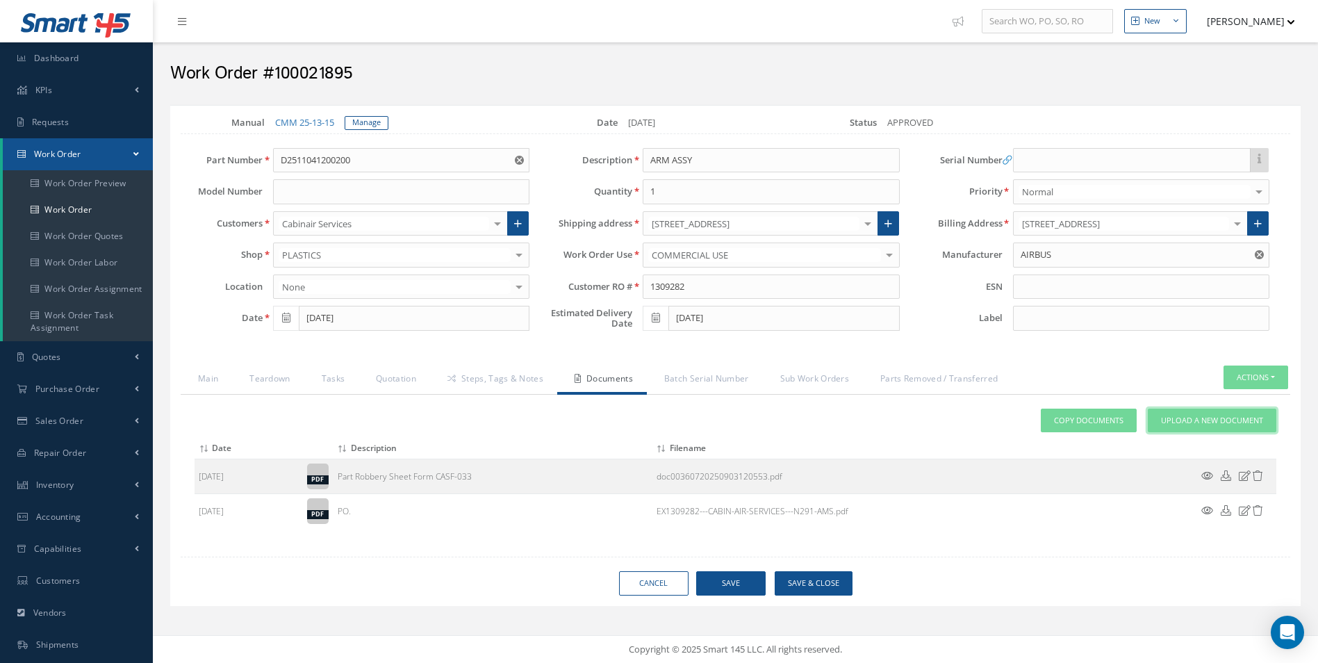
click at [1184, 419] on span "Upload a New Document" at bounding box center [1212, 421] width 102 height 12
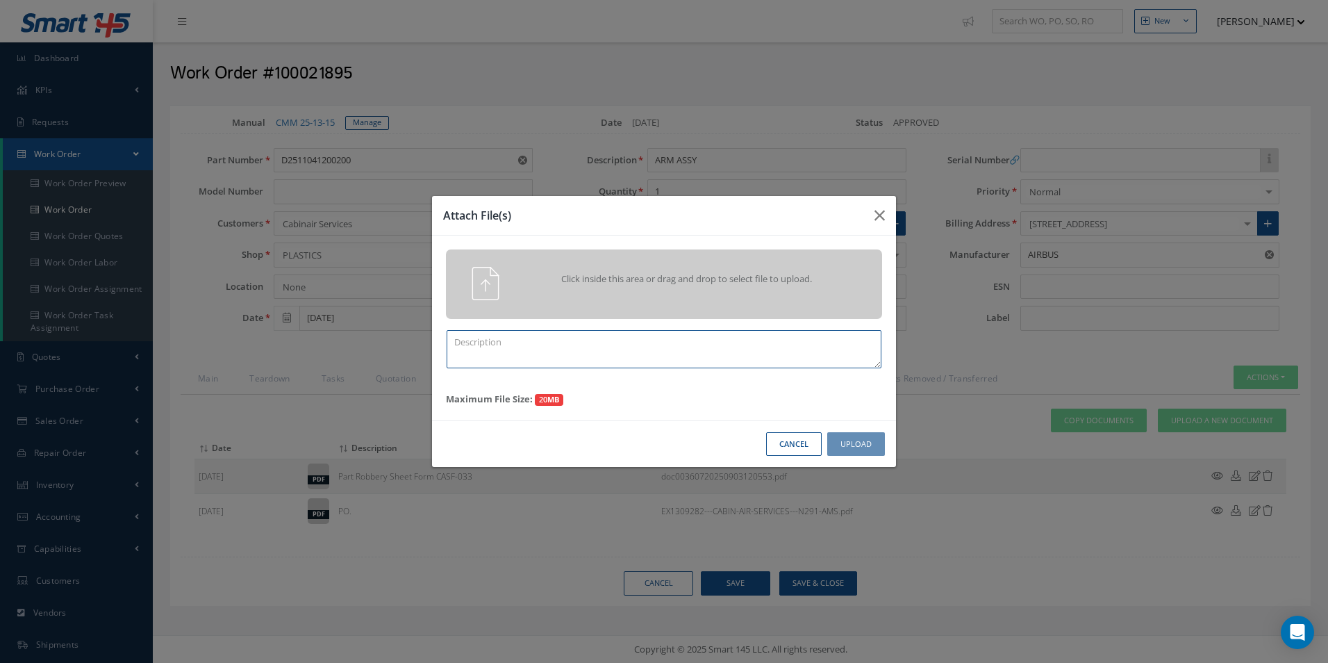
click at [518, 347] on textarea at bounding box center [664, 349] width 435 height 38
type textarea "FINISH"
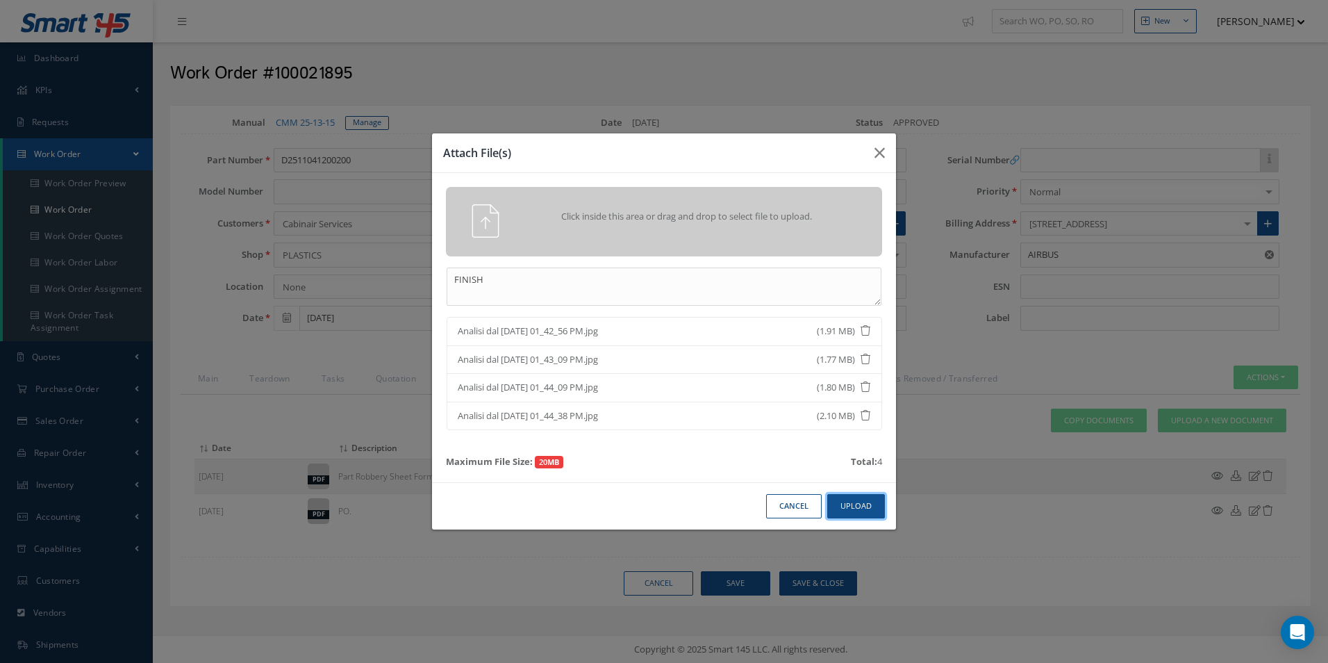
click at [877, 497] on button "Upload" at bounding box center [856, 506] width 58 height 24
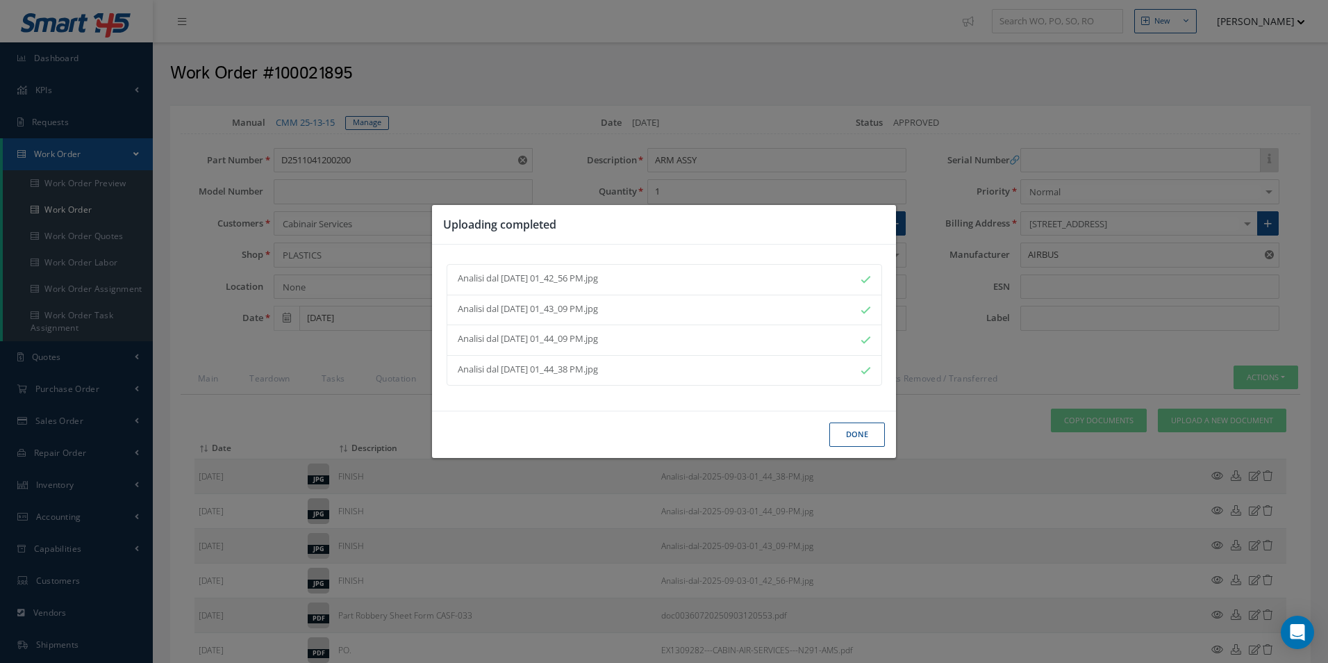
click at [861, 437] on button "Done" at bounding box center [857, 434] width 56 height 24
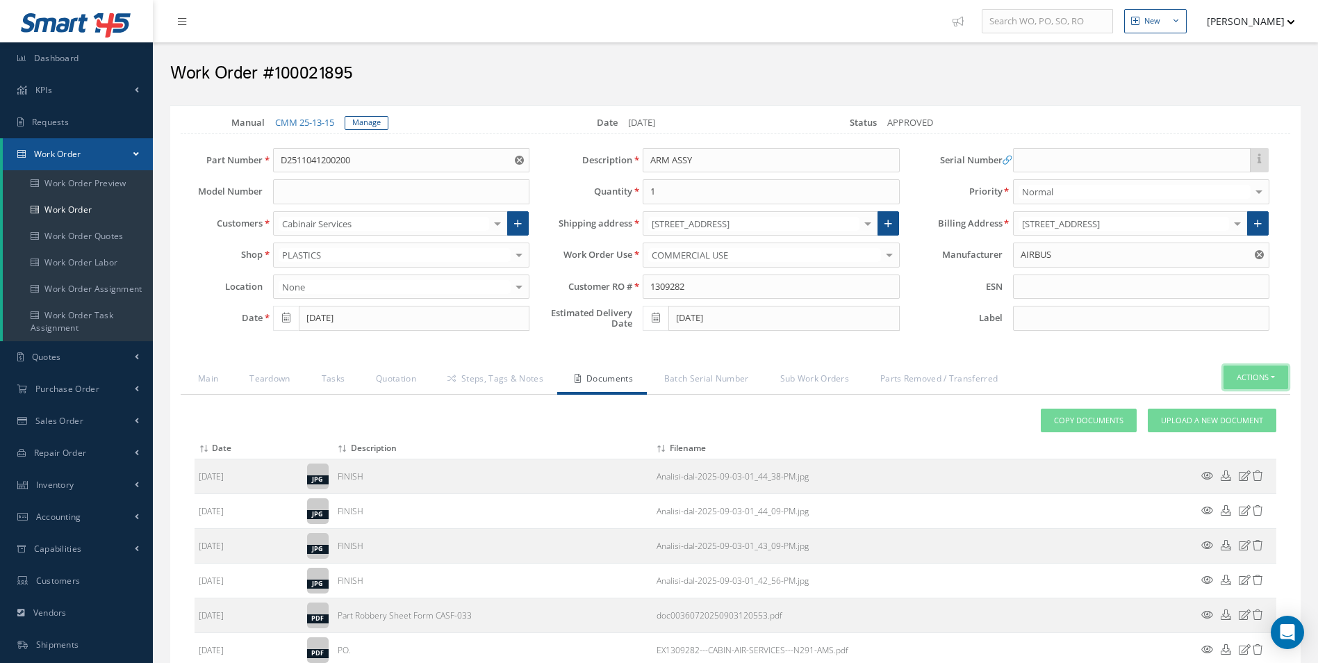
click at [1286, 374] on button "Actions" at bounding box center [1255, 377] width 65 height 24
click at [1229, 418] on link "Part Issue" at bounding box center [1234, 420] width 111 height 19
click at [1252, 380] on button "Actions" at bounding box center [1255, 377] width 65 height 24
click at [476, 372] on link "Steps, Tags & Notes" at bounding box center [493, 379] width 127 height 29
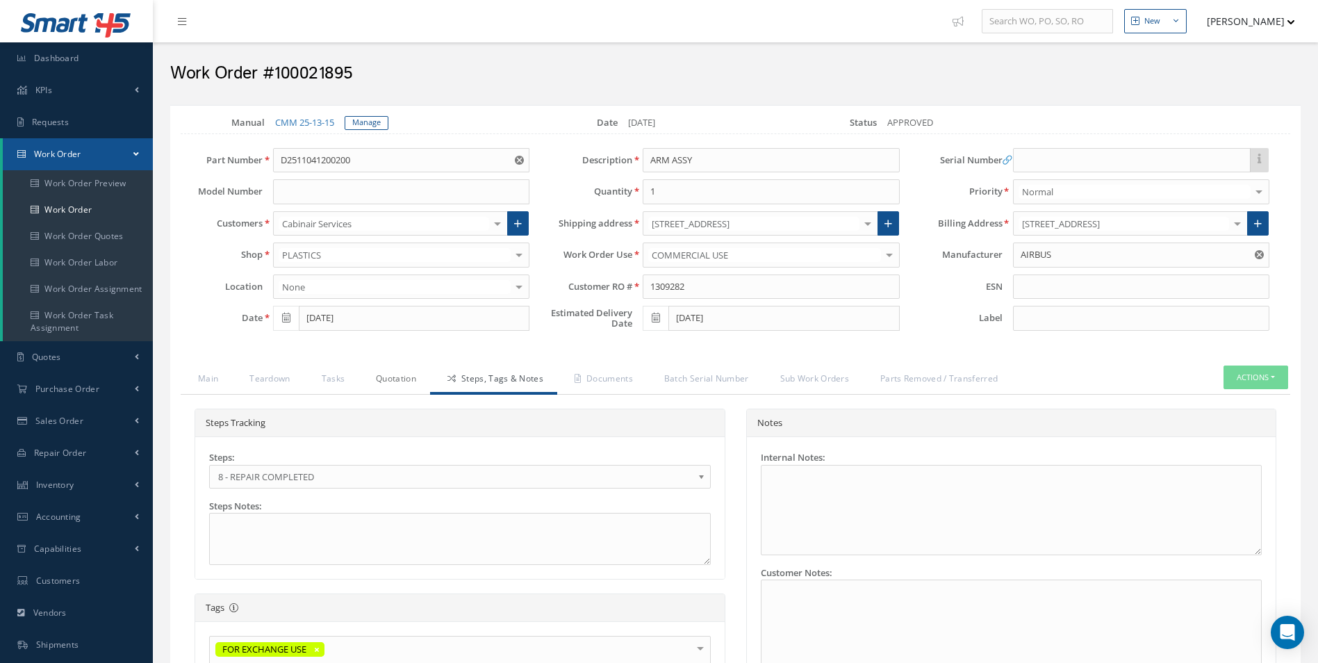
click at [398, 380] on link "Quotation" at bounding box center [394, 379] width 72 height 29
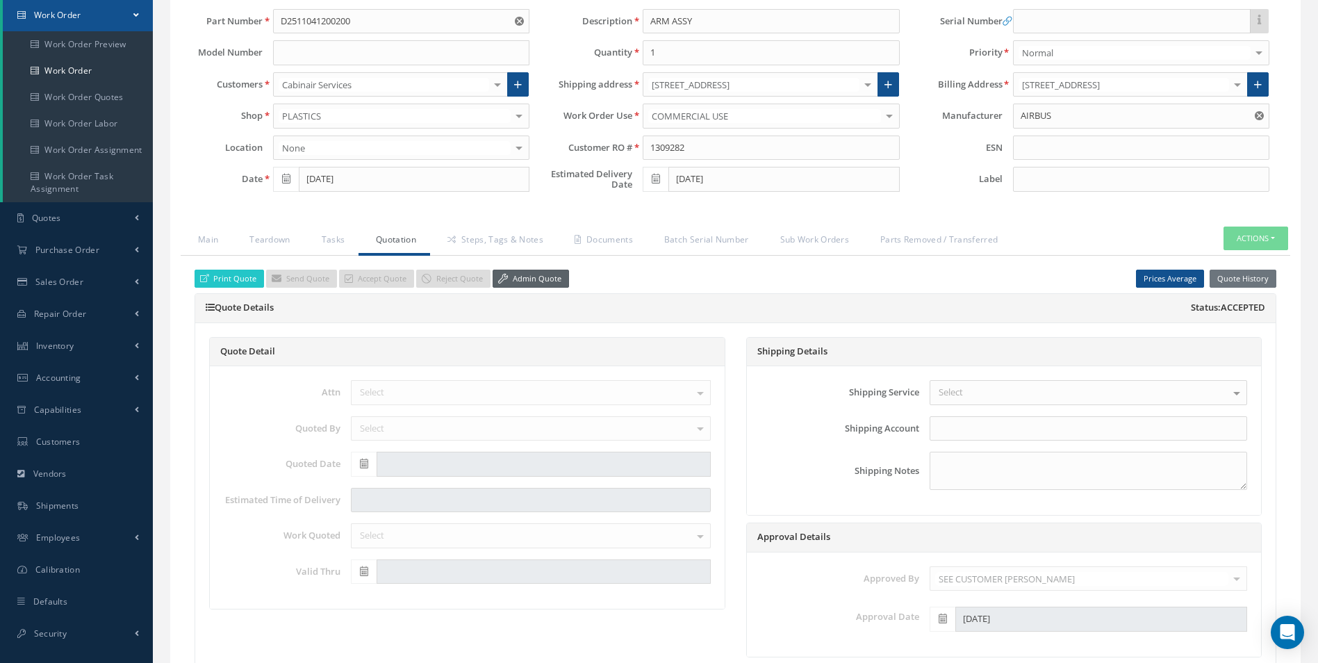
click at [506, 270] on link "Admin Quote" at bounding box center [530, 279] width 76 height 19
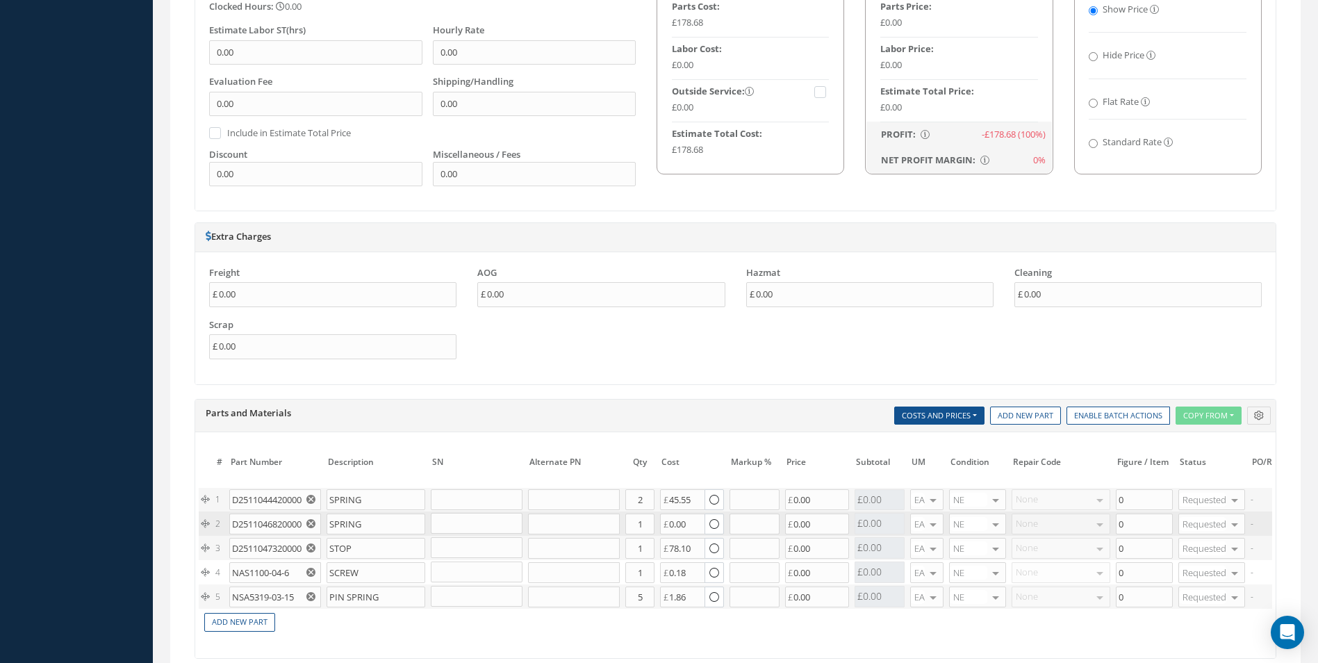
scroll to position [903, 0]
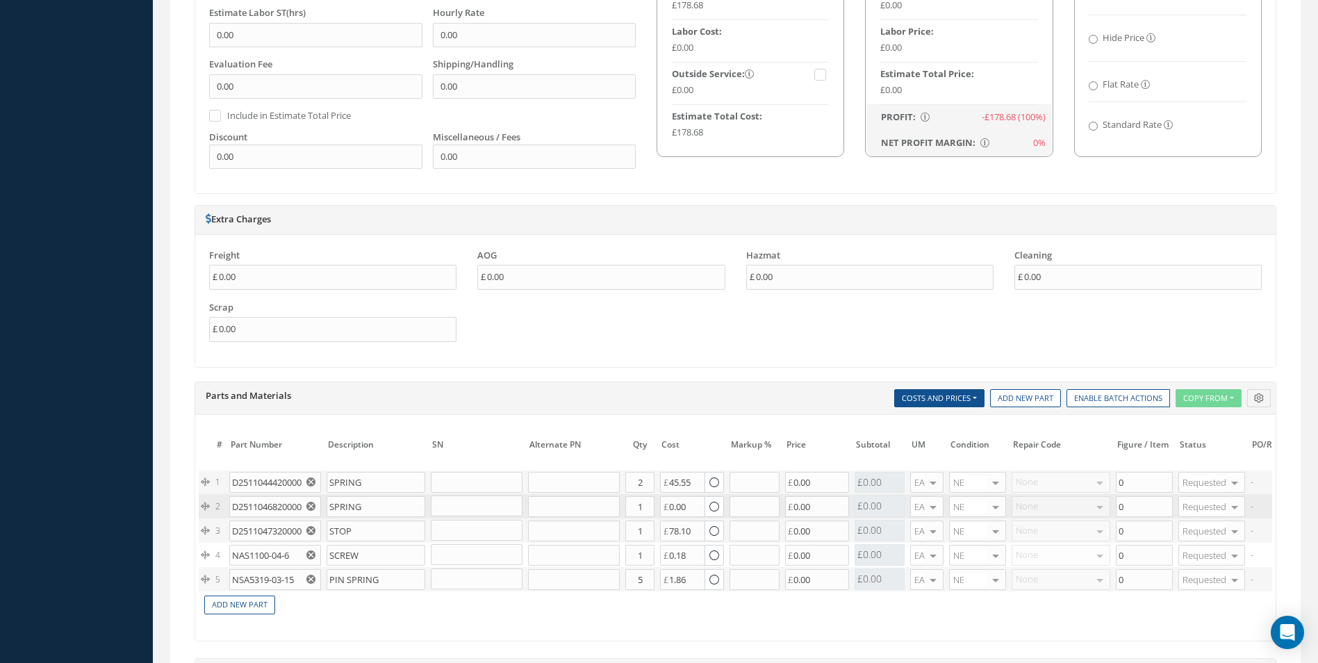
click at [313, 577] on use "Reset" at bounding box center [310, 578] width 9 height 9
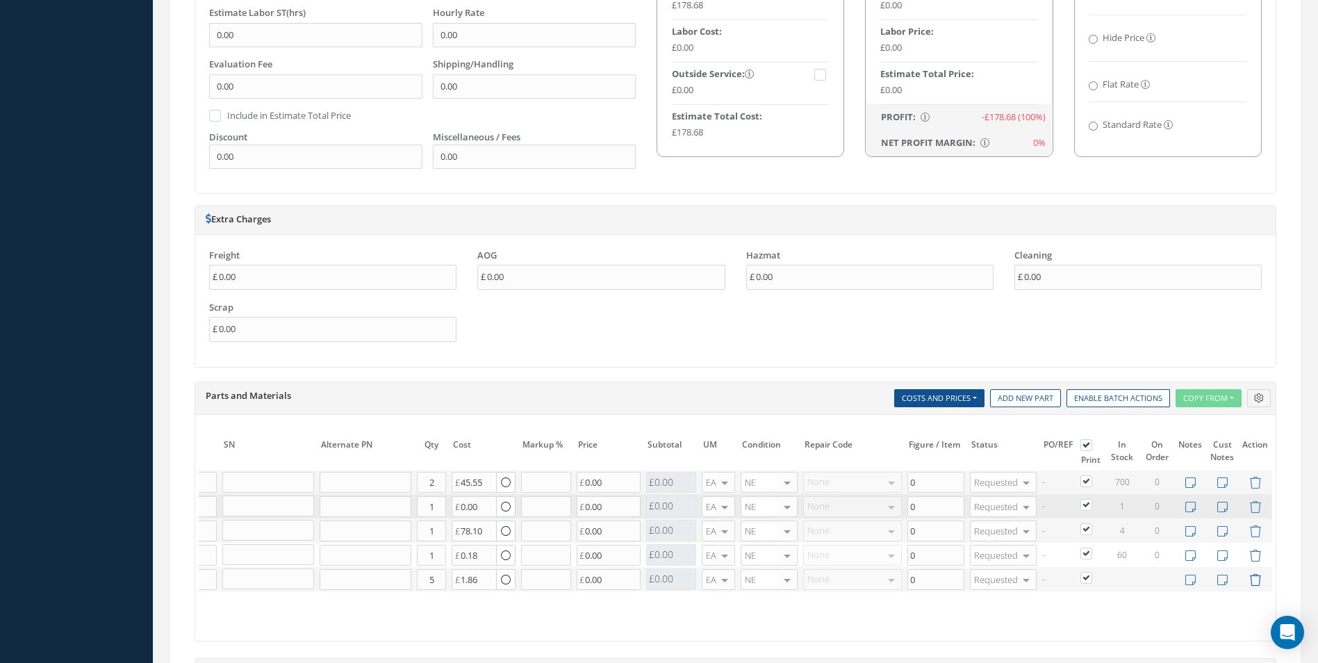
click at [1255, 579] on icon at bounding box center [1255, 580] width 12 height 12
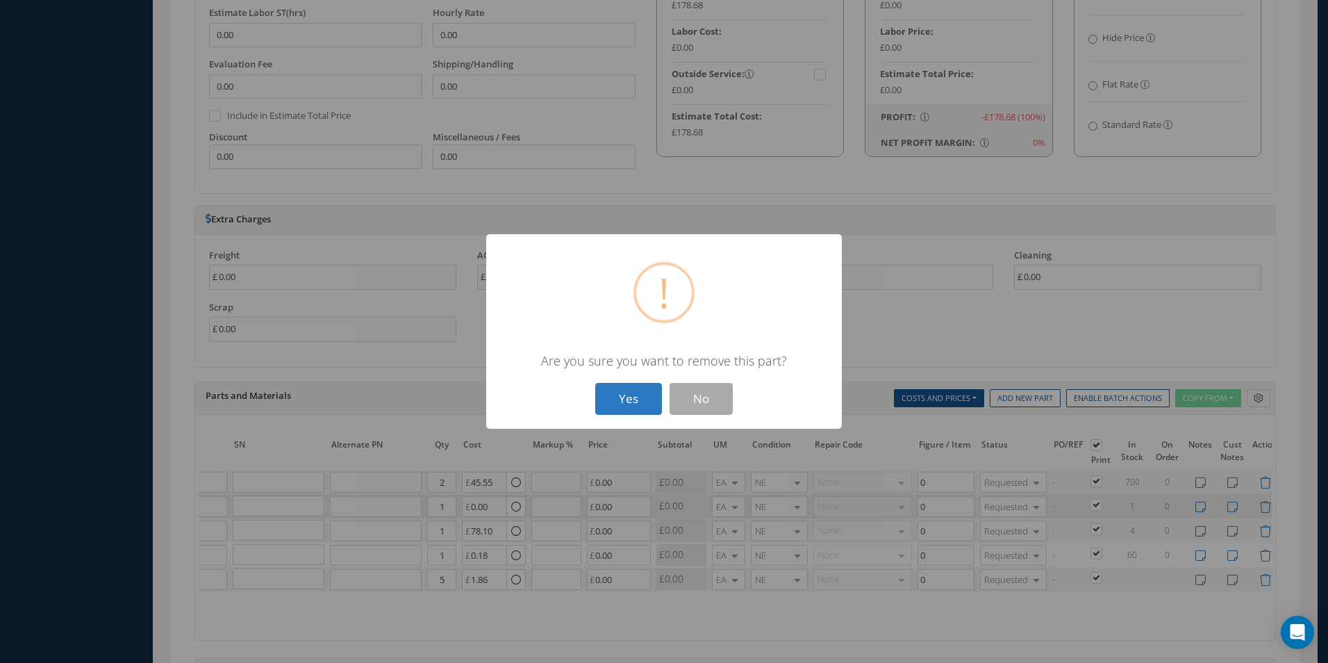
click at [644, 406] on button "Yes" at bounding box center [628, 399] width 67 height 33
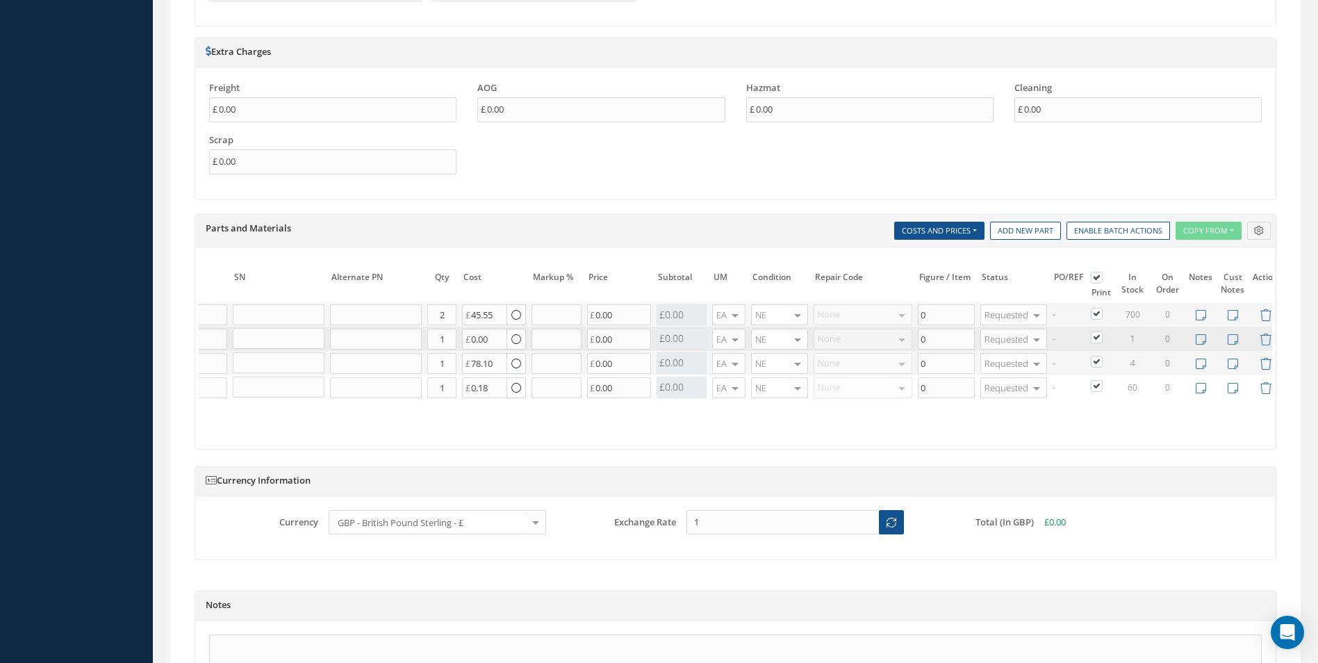
scroll to position [1257, 0]
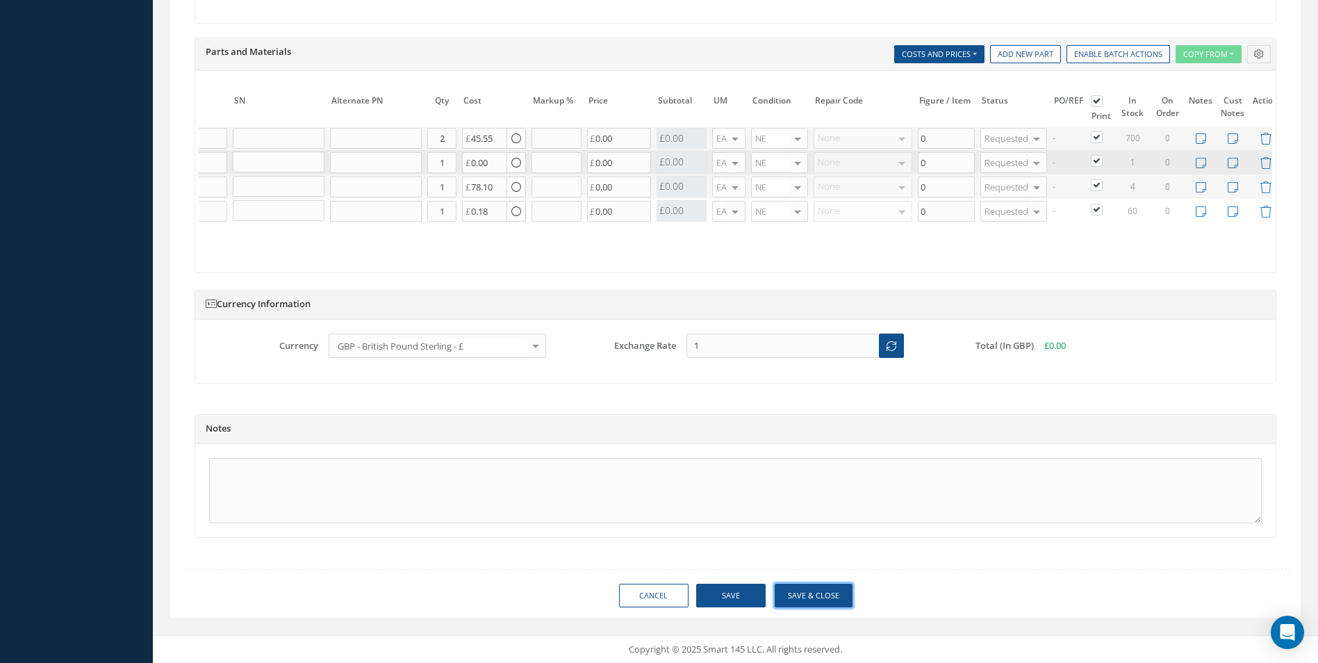
click at [825, 588] on button "Save & Close" at bounding box center [813, 595] width 78 height 24
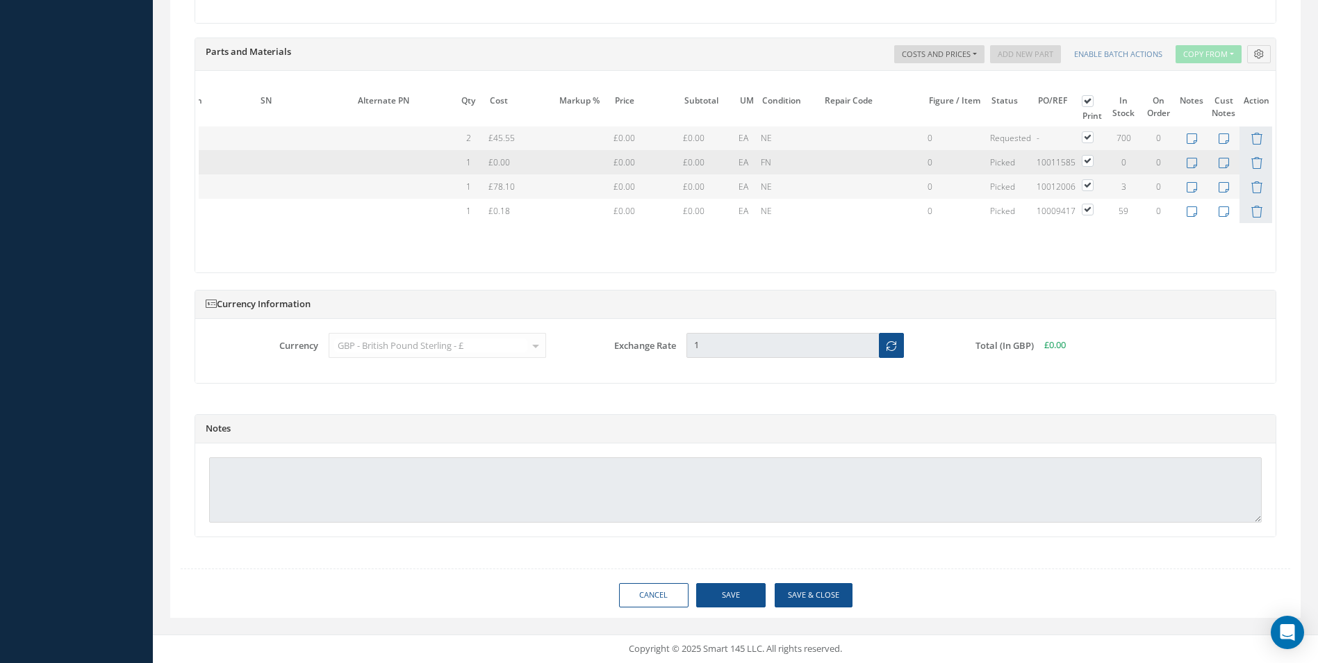
type input "AIRBUS"
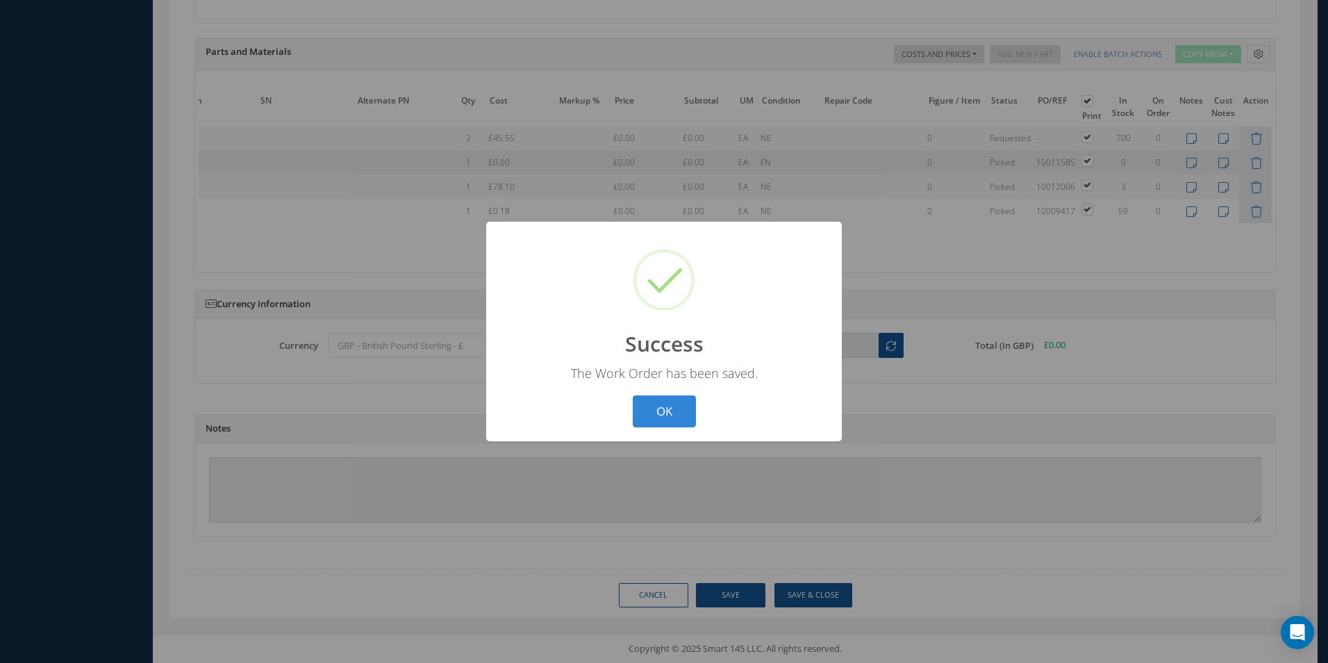
scroll to position [0, 147]
click at [695, 423] on button "OK" at bounding box center [664, 411] width 63 height 33
select select "25"
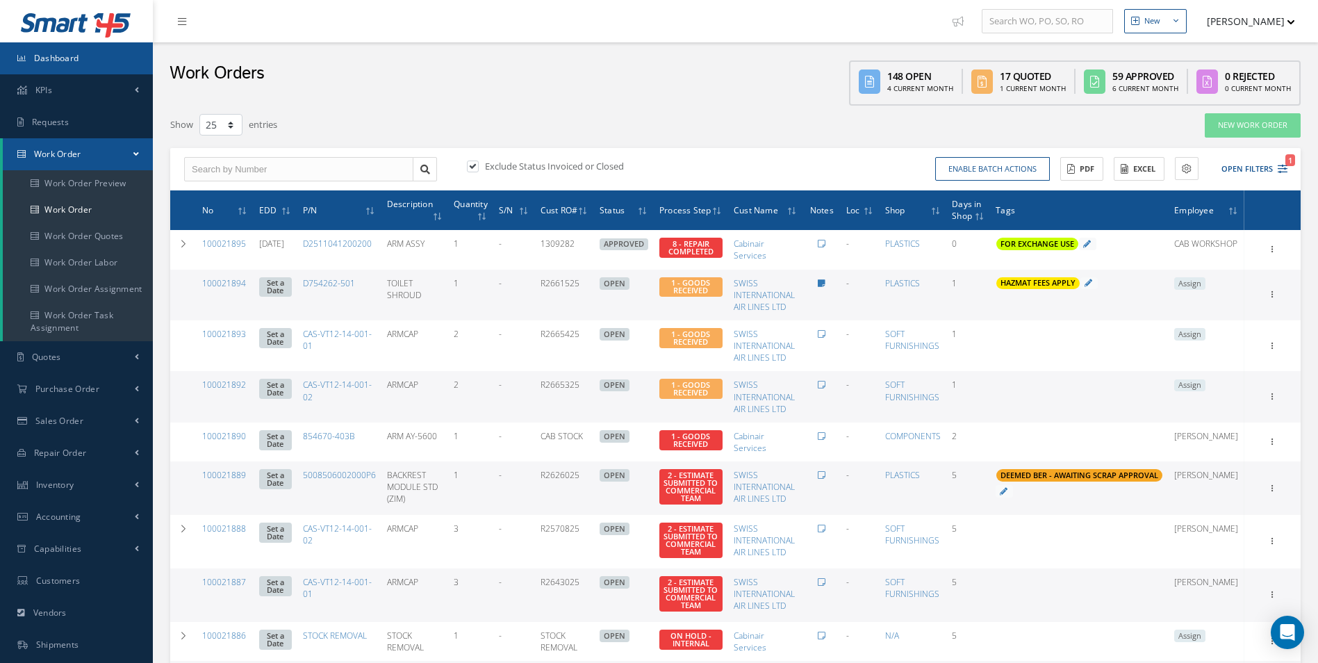
click at [88, 65] on link "Dashboard" at bounding box center [76, 58] width 153 height 32
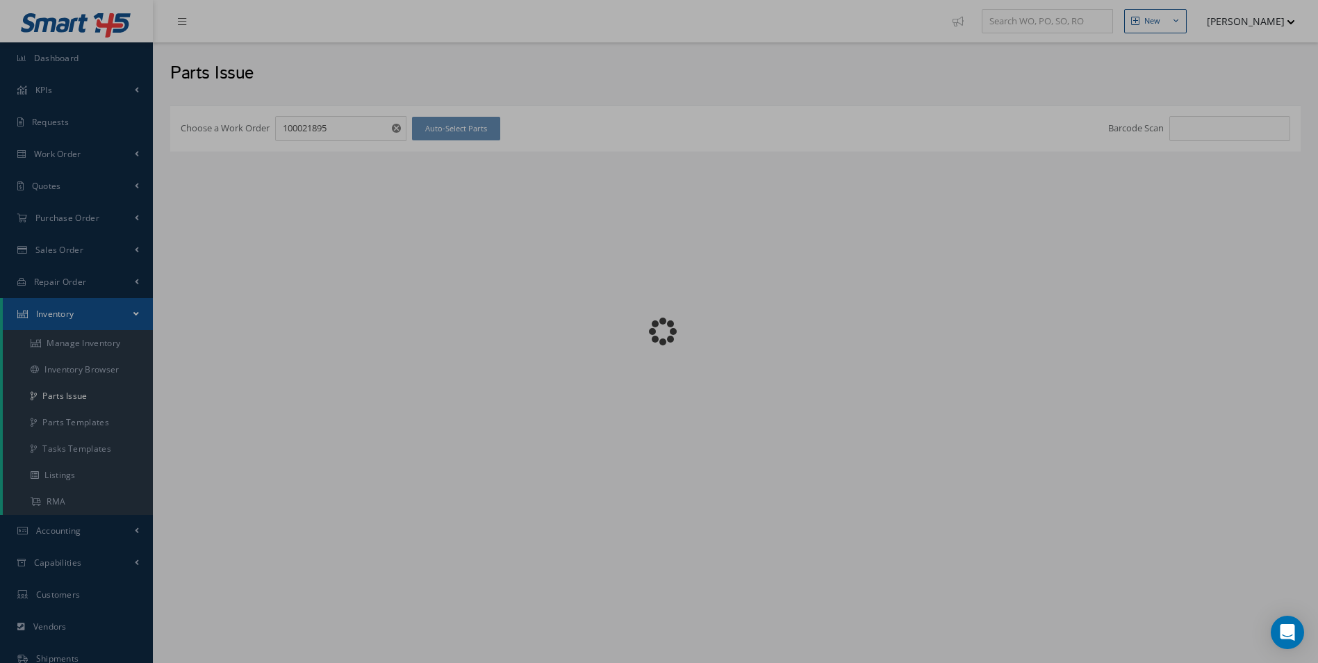
checkbox input "false"
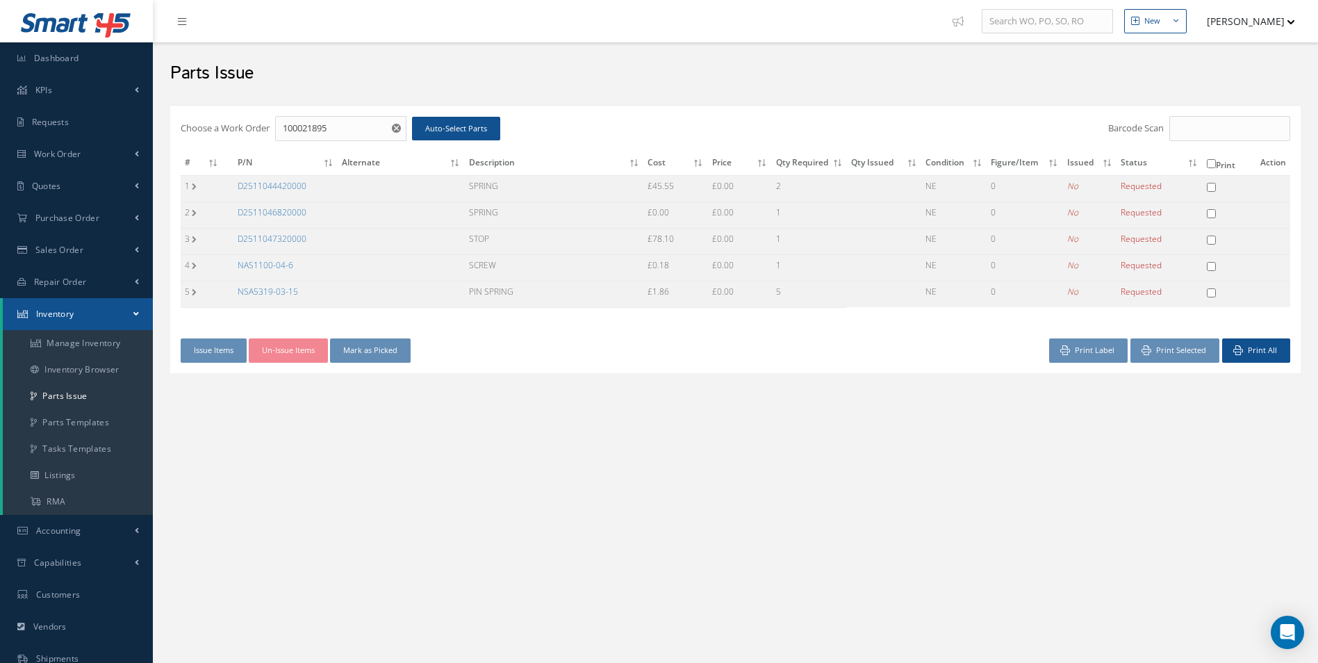
click at [290, 209] on link "D2511046820000" at bounding box center [272, 212] width 69 height 12
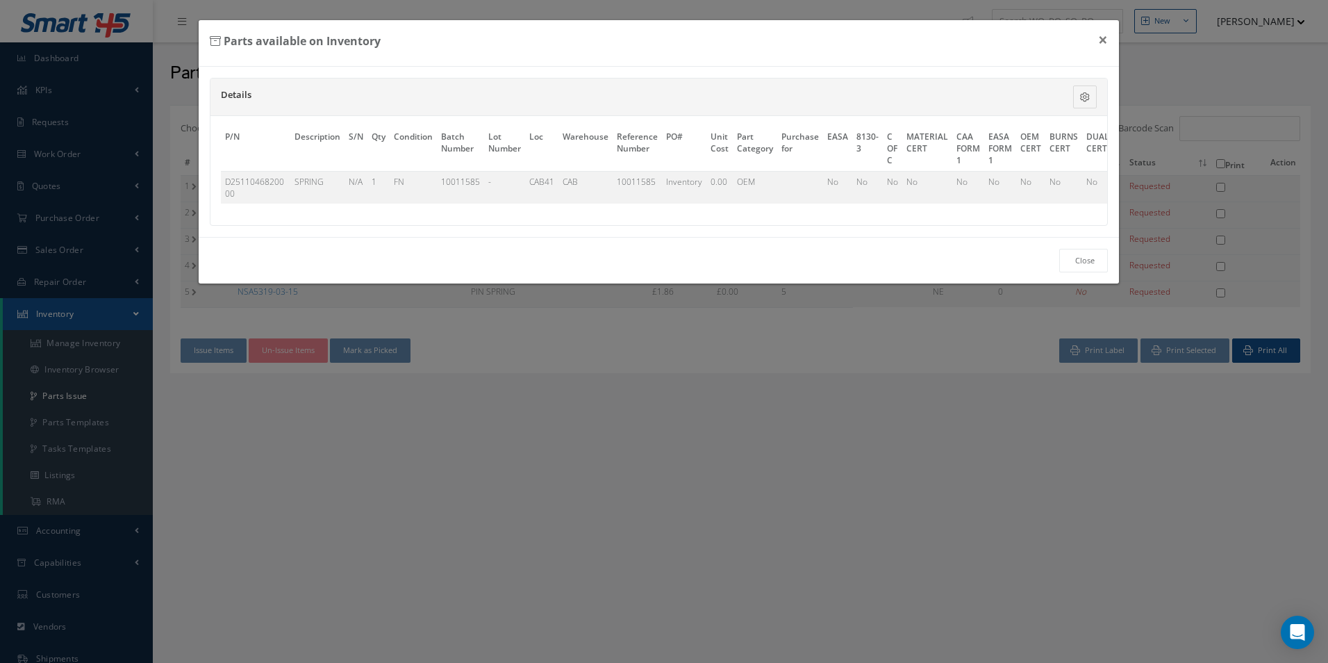
scroll to position [0, 323]
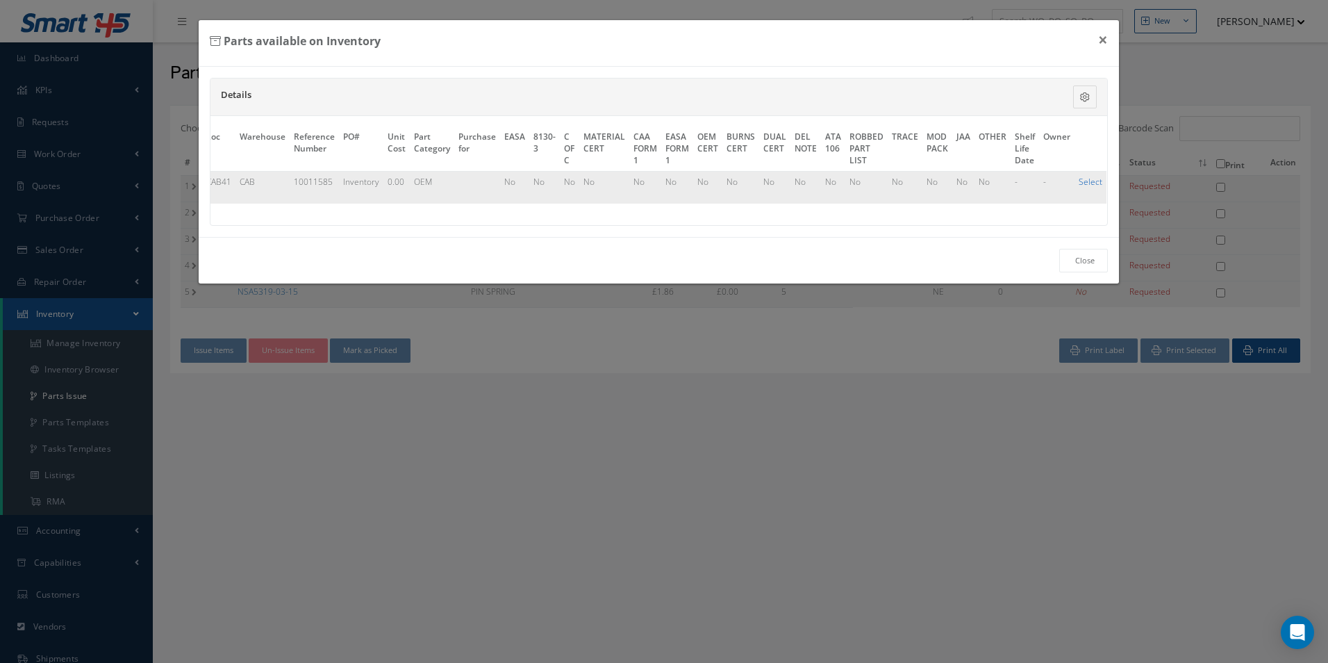
click at [1083, 176] on link "Select" at bounding box center [1091, 182] width 24 height 12
checkbox input "true"
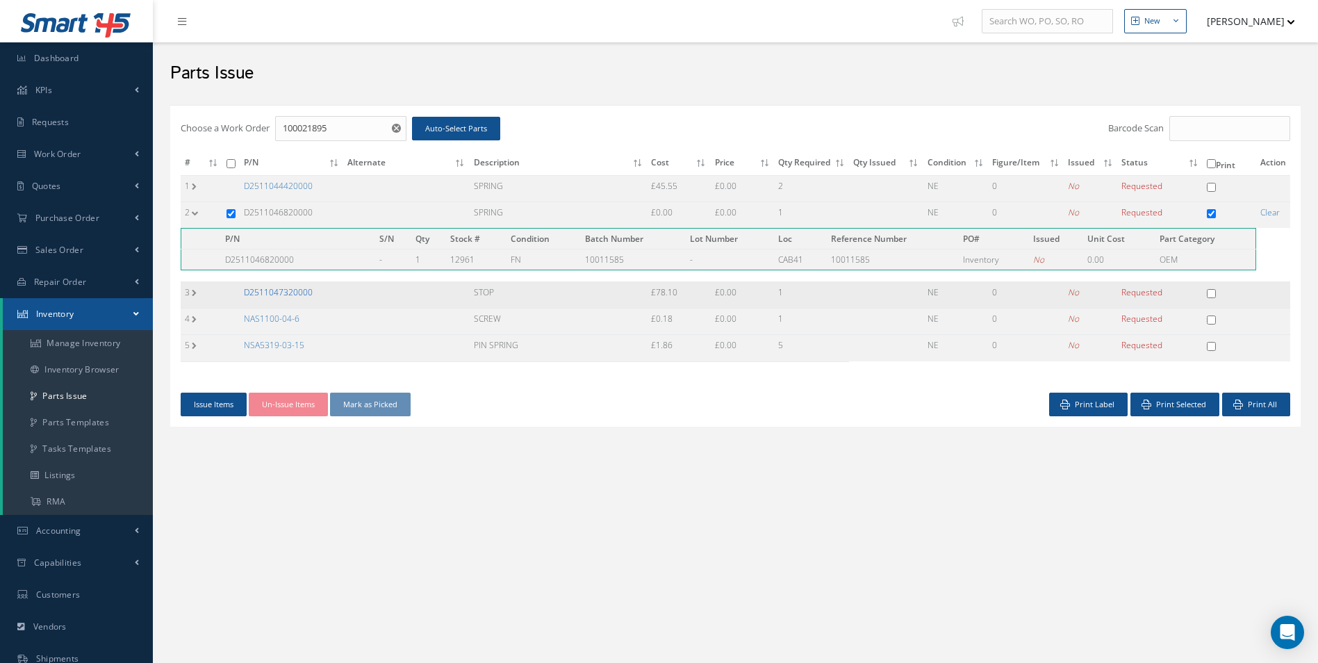
click at [291, 291] on link "D2511047320000" at bounding box center [278, 292] width 69 height 12
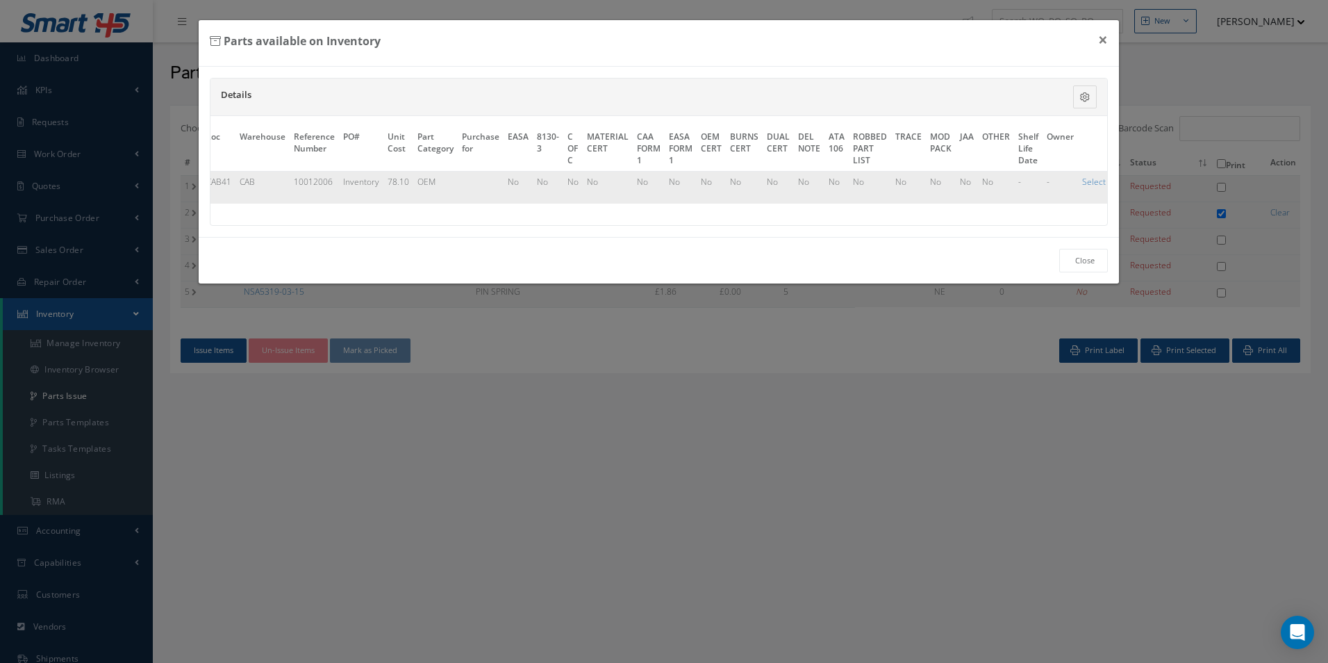
scroll to position [0, 326]
click at [1088, 176] on link "Select" at bounding box center [1091, 182] width 24 height 12
checkbox input "true"
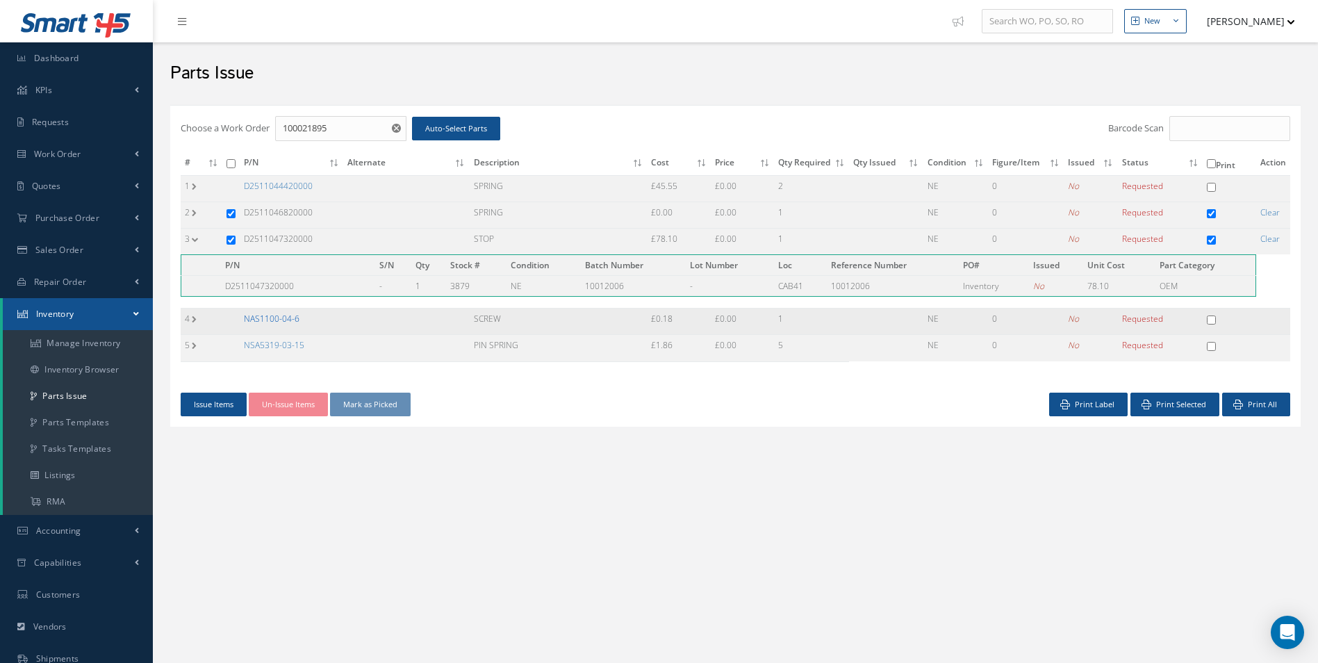
click at [283, 320] on link "NAS1100-04-6" at bounding box center [272, 319] width 56 height 12
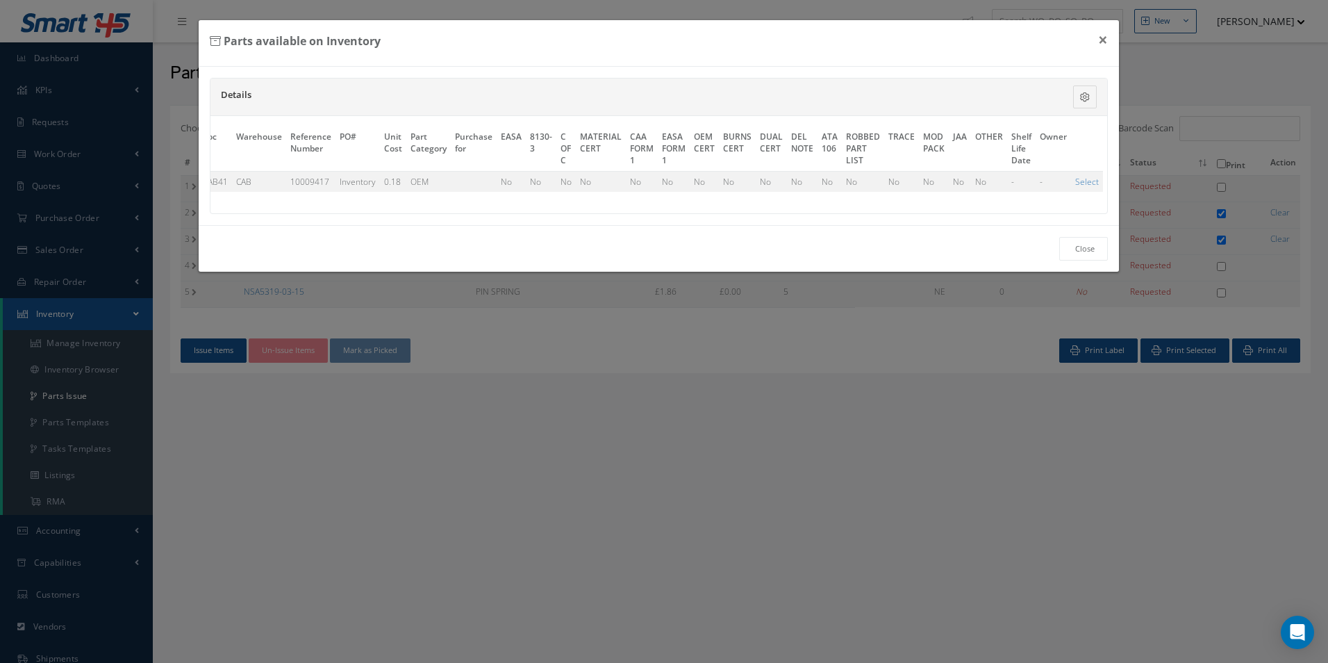
scroll to position [0, 323]
click at [1089, 179] on link "Select" at bounding box center [1091, 182] width 24 height 12
checkbox input "true"
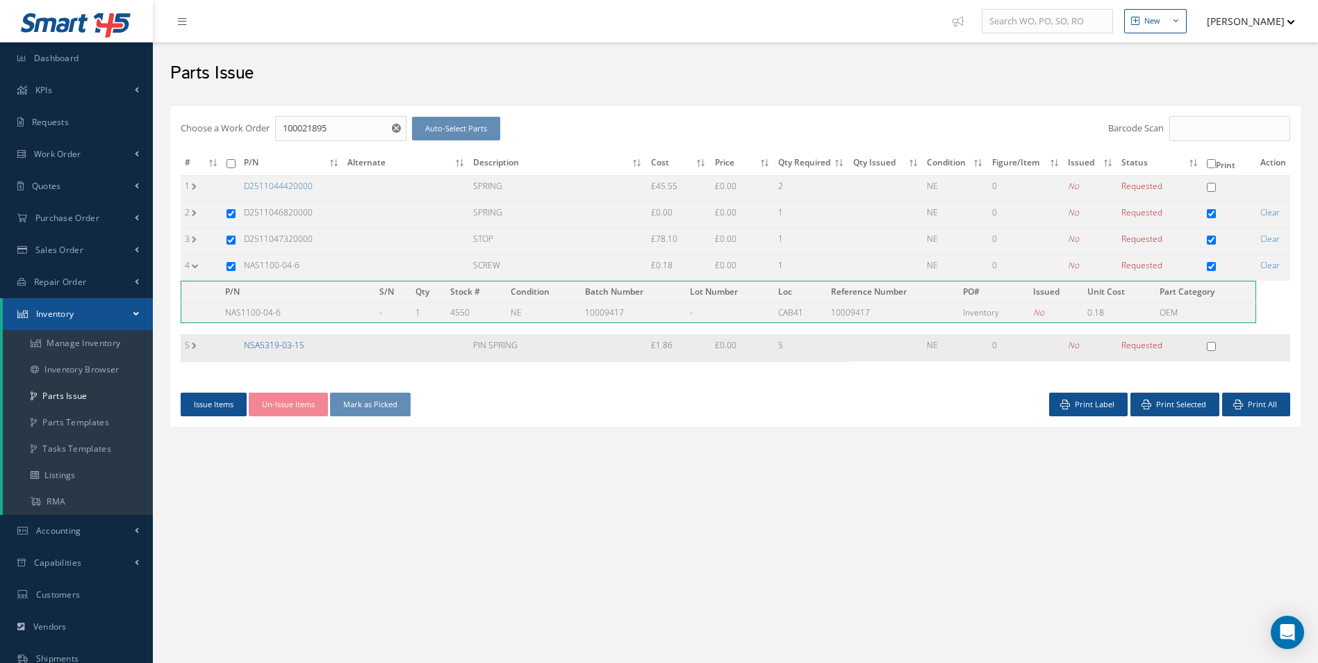
click at [279, 348] on link "NSA5319-03-15" at bounding box center [274, 345] width 60 height 12
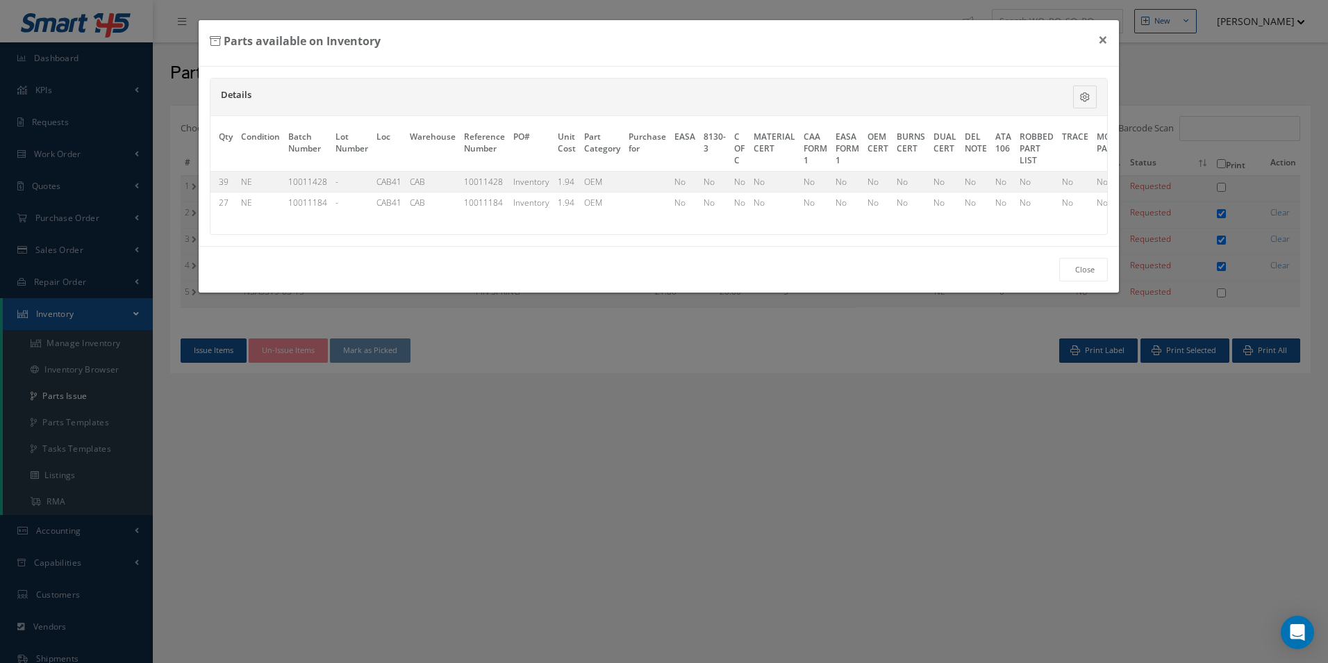
scroll to position [0, 0]
drag, startPoint x: 606, startPoint y: 228, endPoint x: 601, endPoint y: 233, distance: 7.4
click at [589, 234] on div "P/N Description S/N Qty Condition Batch Number Lot Number Loc Warehouse Referen…" at bounding box center [658, 175] width 897 height 118
click at [1097, 41] on button "×" at bounding box center [1103, 39] width 32 height 39
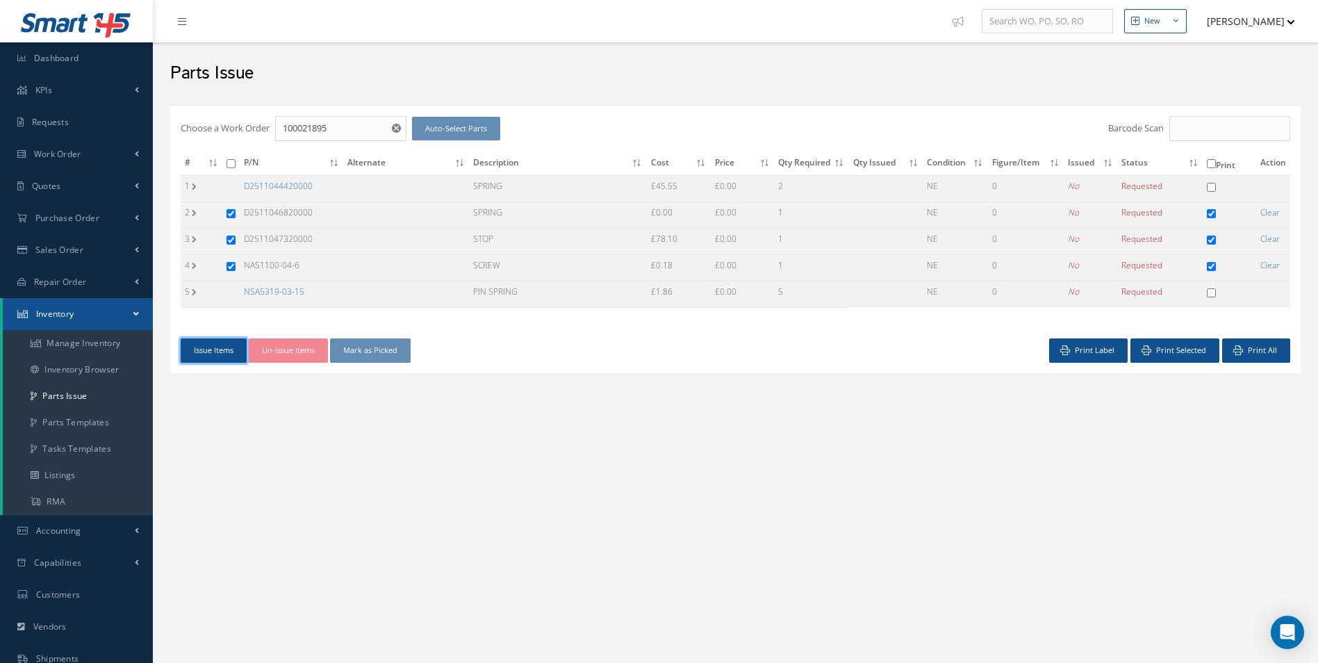
click at [235, 355] on button "Issue Items" at bounding box center [214, 350] width 66 height 24
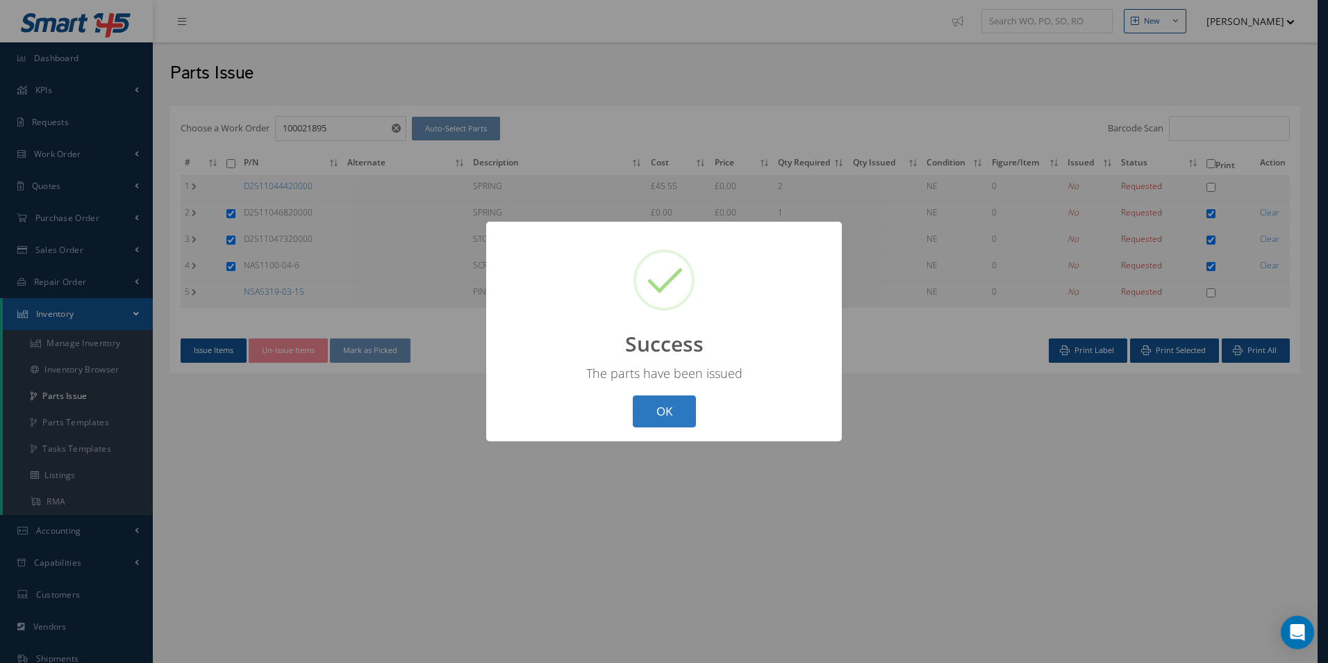
click at [658, 412] on button "OK" at bounding box center [664, 411] width 63 height 33
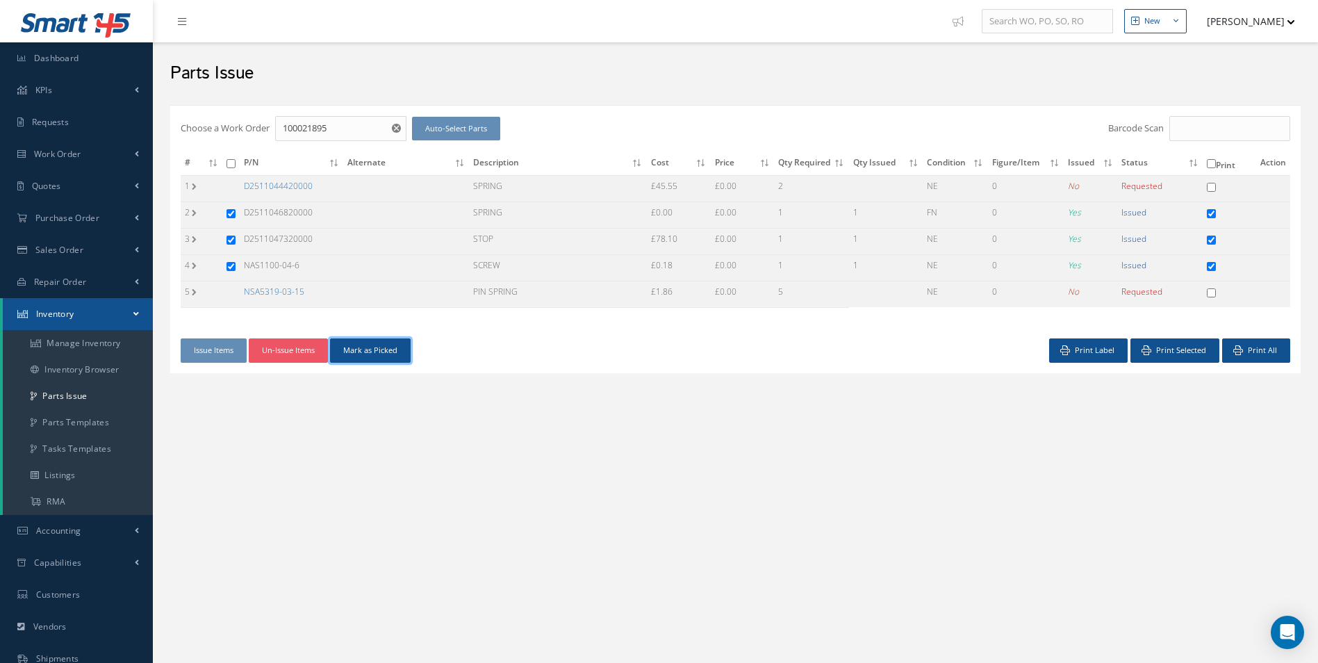
click at [371, 350] on button "Mark as Picked" at bounding box center [370, 350] width 81 height 24
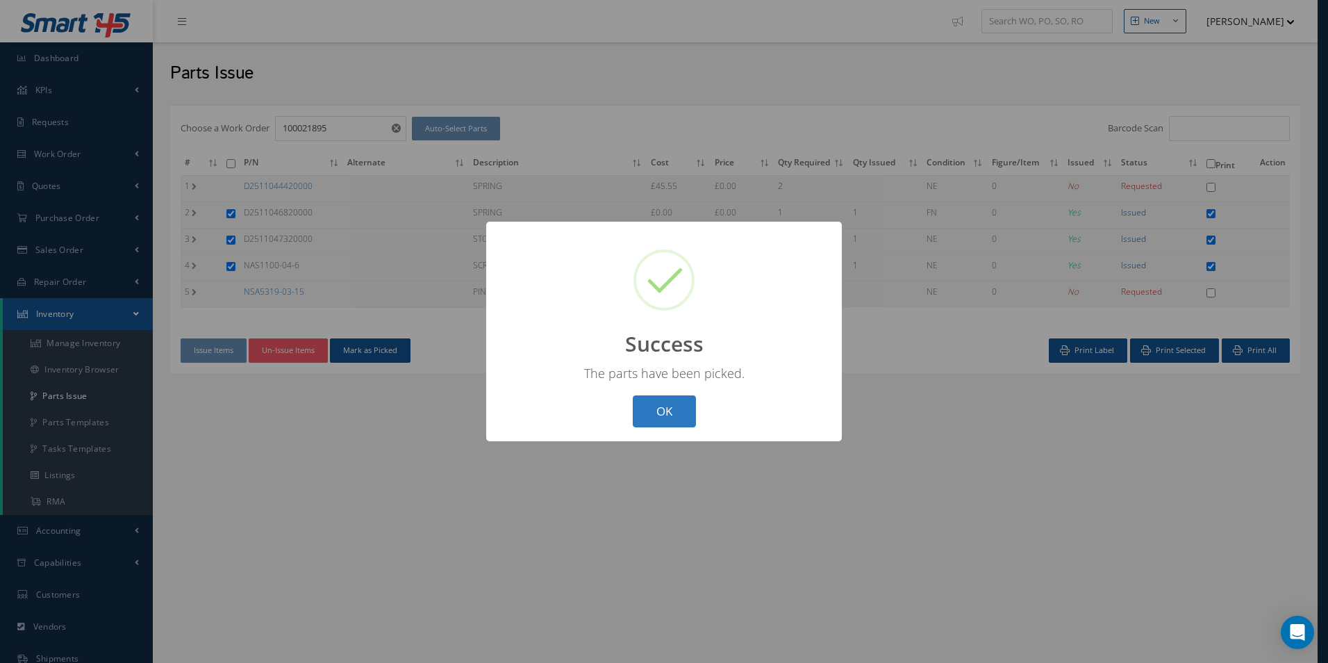
click at [672, 402] on button "OK" at bounding box center [664, 411] width 63 height 33
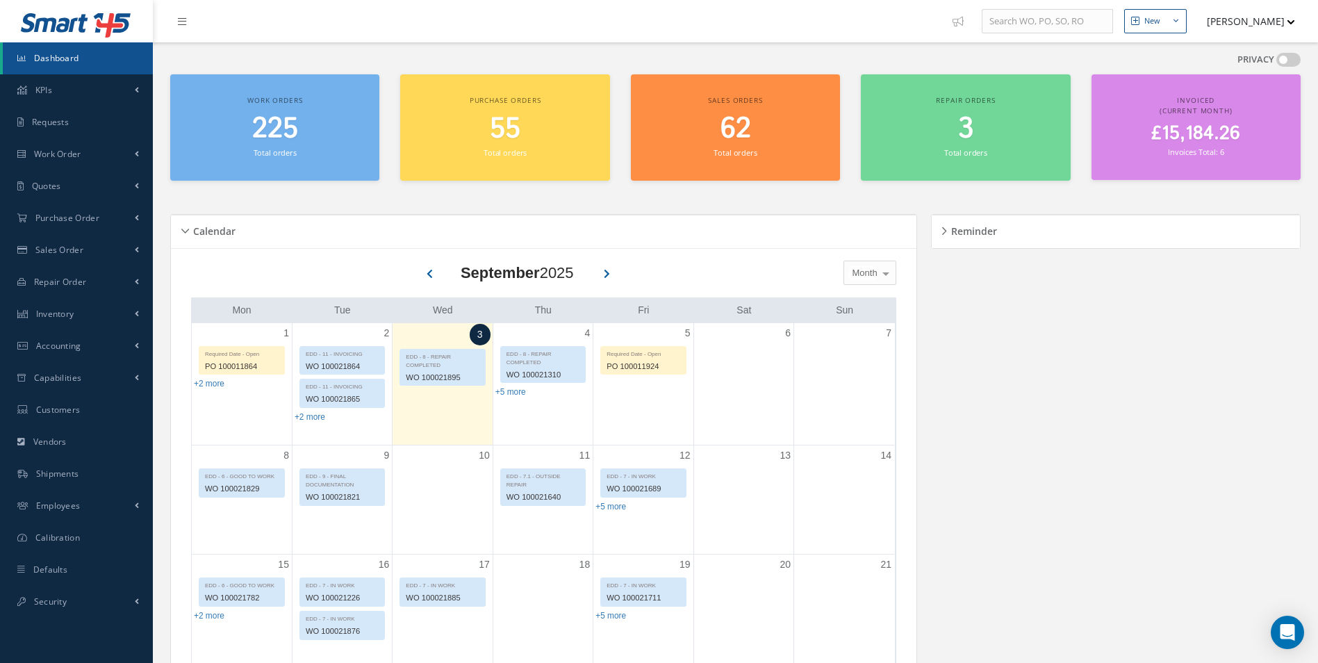
click at [1293, 63] on span at bounding box center [1288, 60] width 24 height 14
click at [1276, 63] on input "checkbox" at bounding box center [1276, 63] width 0 height 0
